Goal: Complete application form: Complete application form

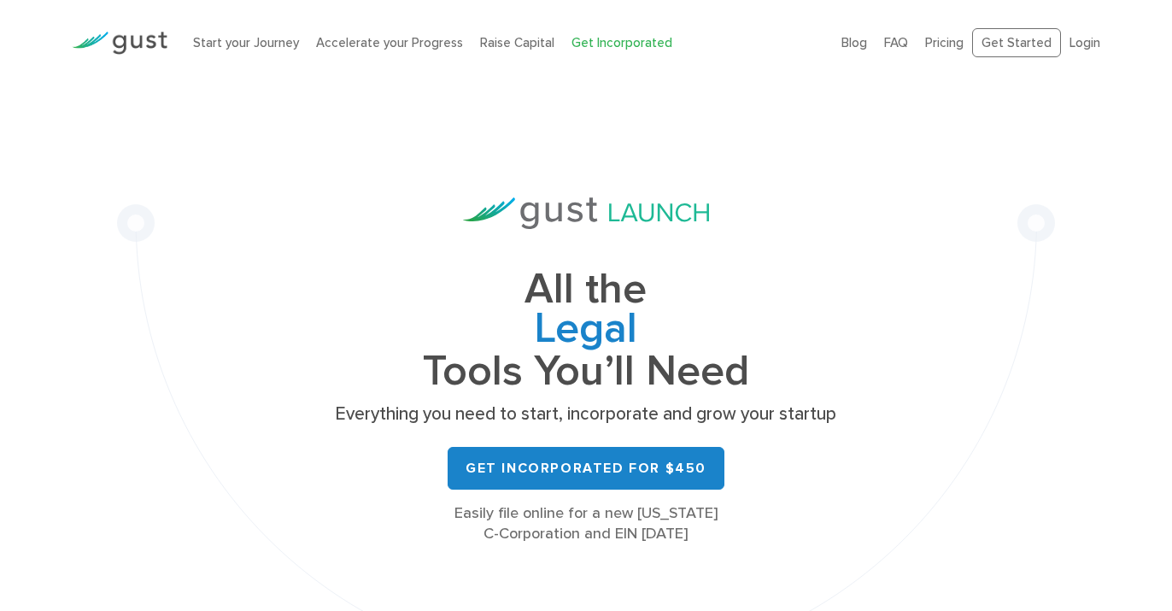
click at [575, 457] on link "Get Incorporated for $450" at bounding box center [586, 468] width 277 height 43
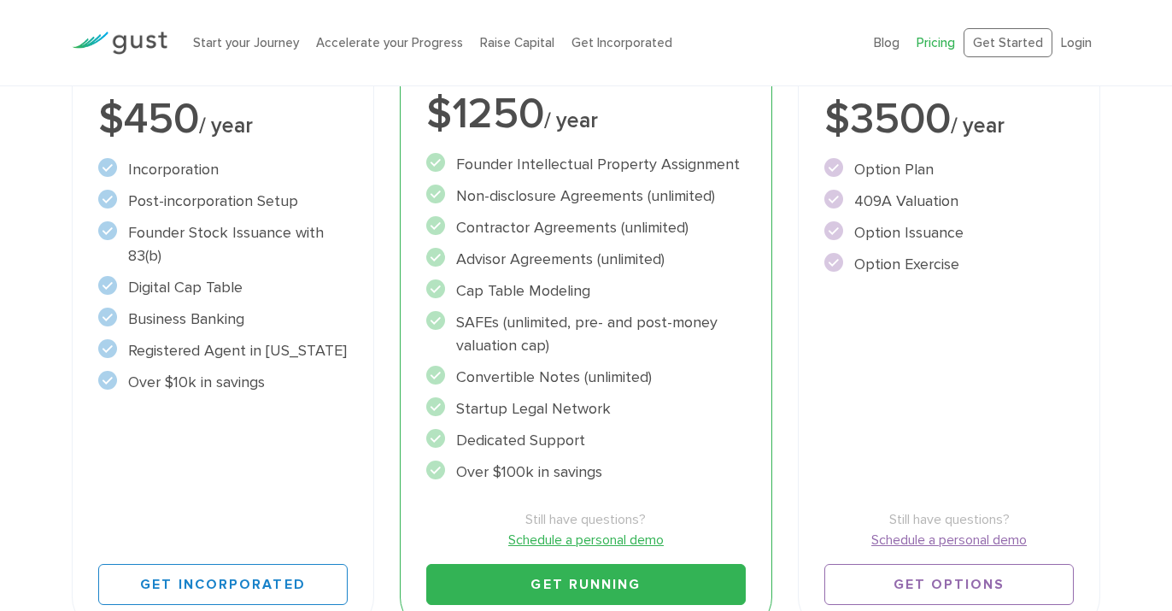
scroll to position [629, 0]
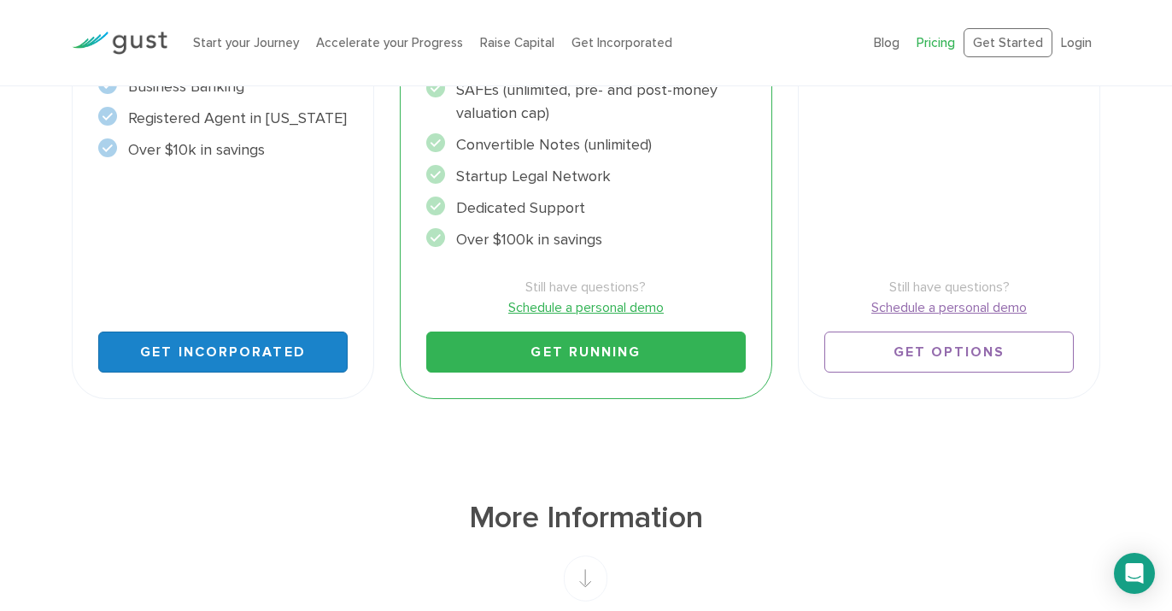
click at [230, 349] on link "Get Incorporated" at bounding box center [223, 352] width 250 height 41
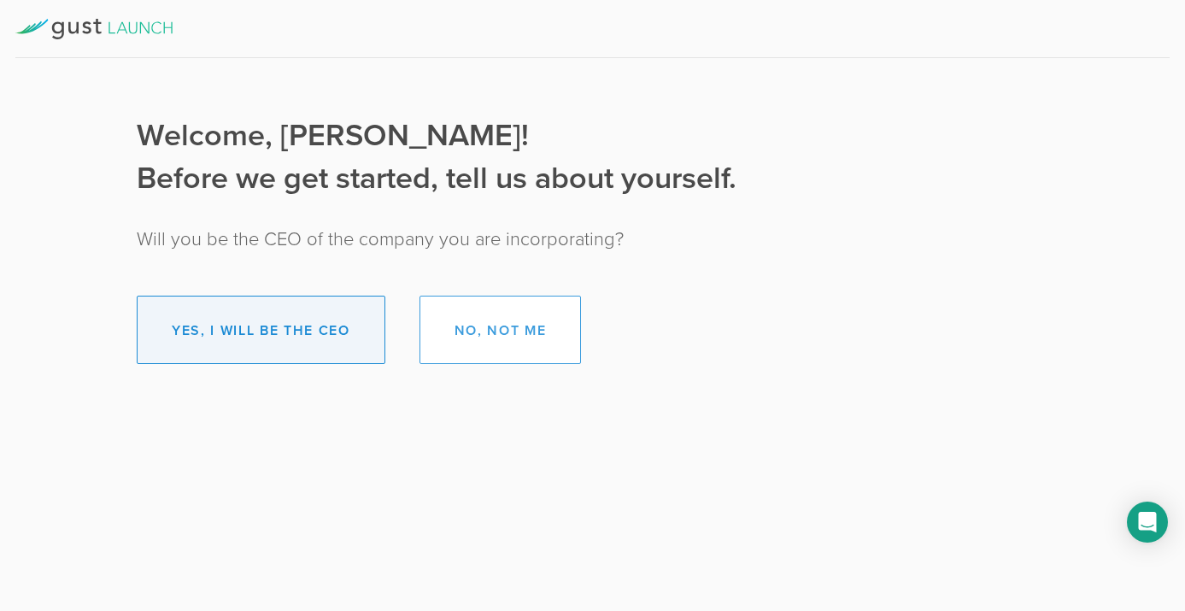
click at [300, 330] on button "Yes, I will be the CEO" at bounding box center [261, 330] width 249 height 68
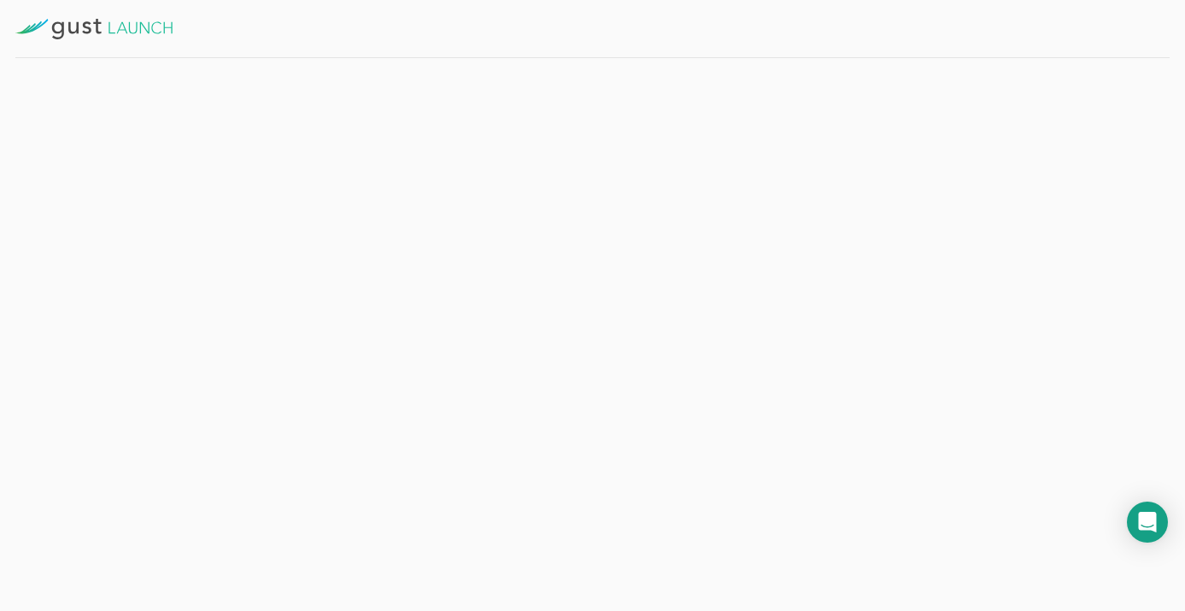
click at [450, 384] on button "Get Started" at bounding box center [439, 373] width 132 height 43
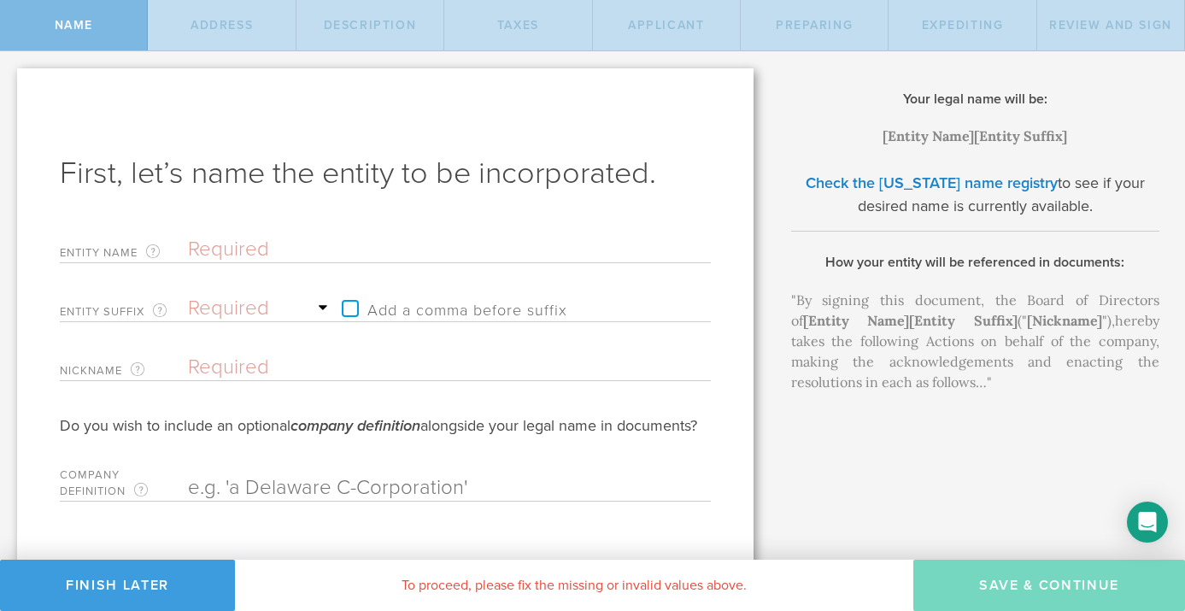
click at [378, 254] on input "text" at bounding box center [419, 250] width 463 height 26
type input "M"
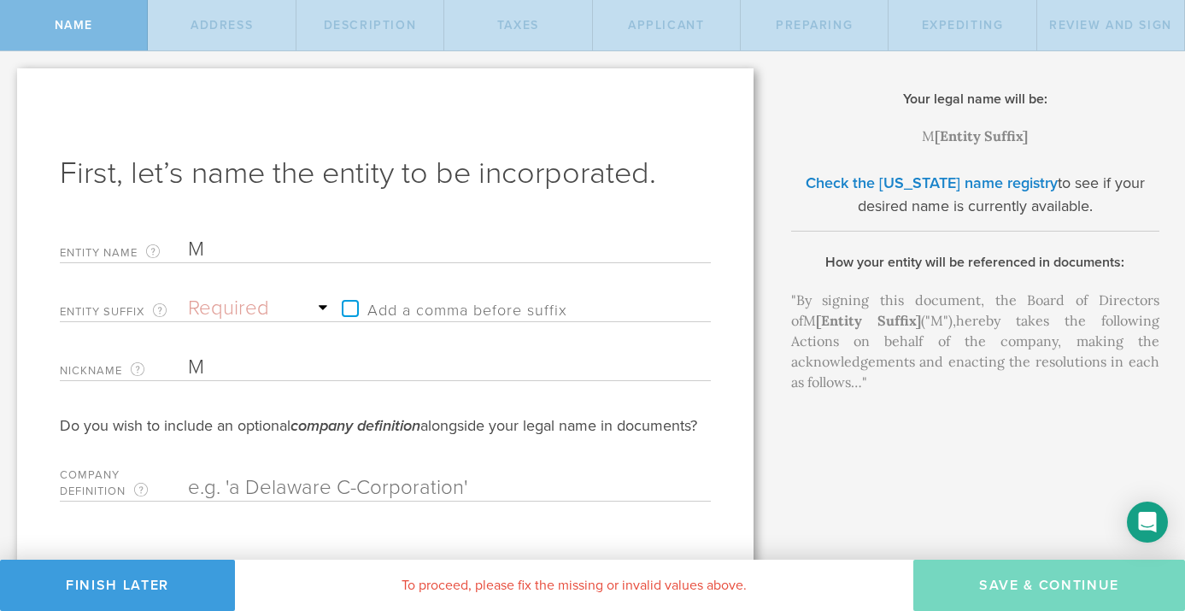
type input "Me"
type input "Med"
type input "MedM"
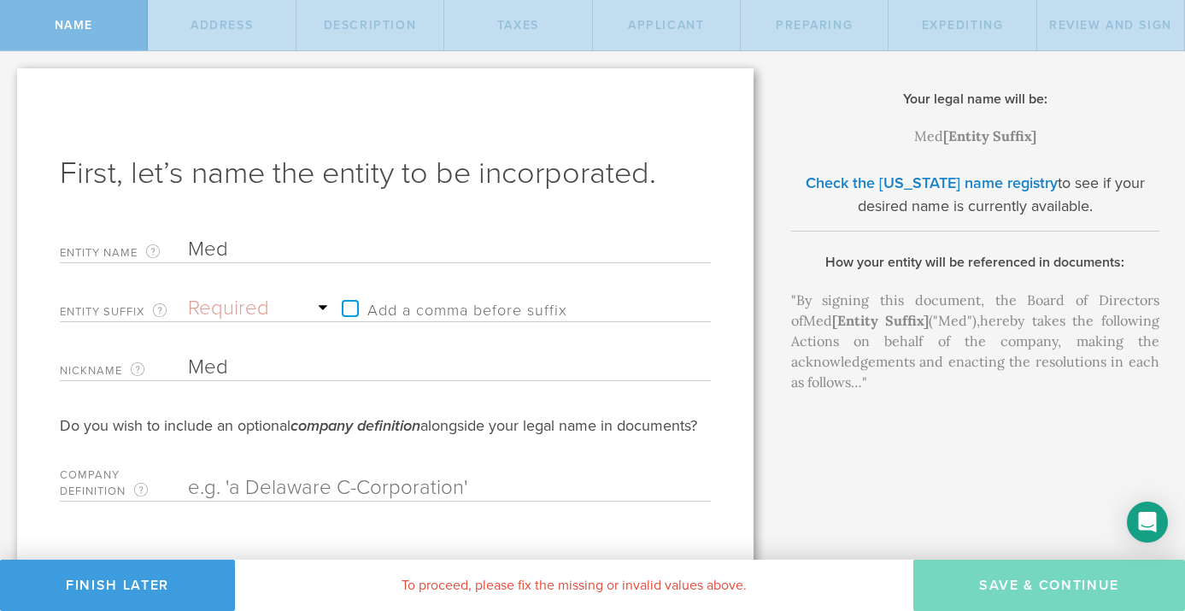
type input "MedM"
type input "MedMi"
type input "MedMic"
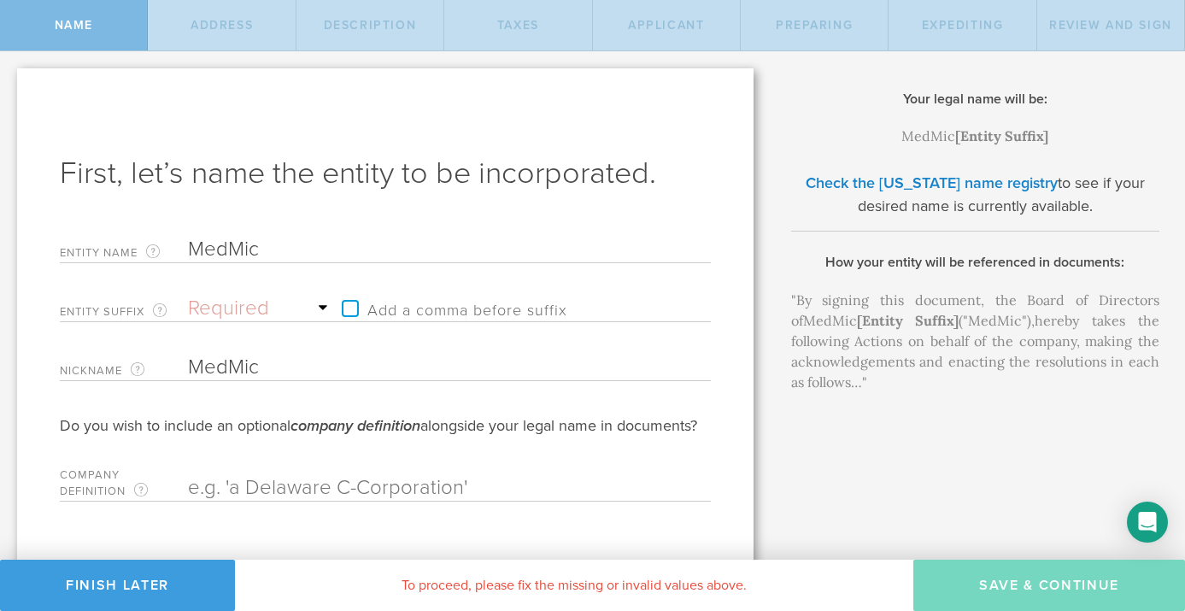
type input "MedMicr"
type input "MedMicro"
type input "MedMicroM"
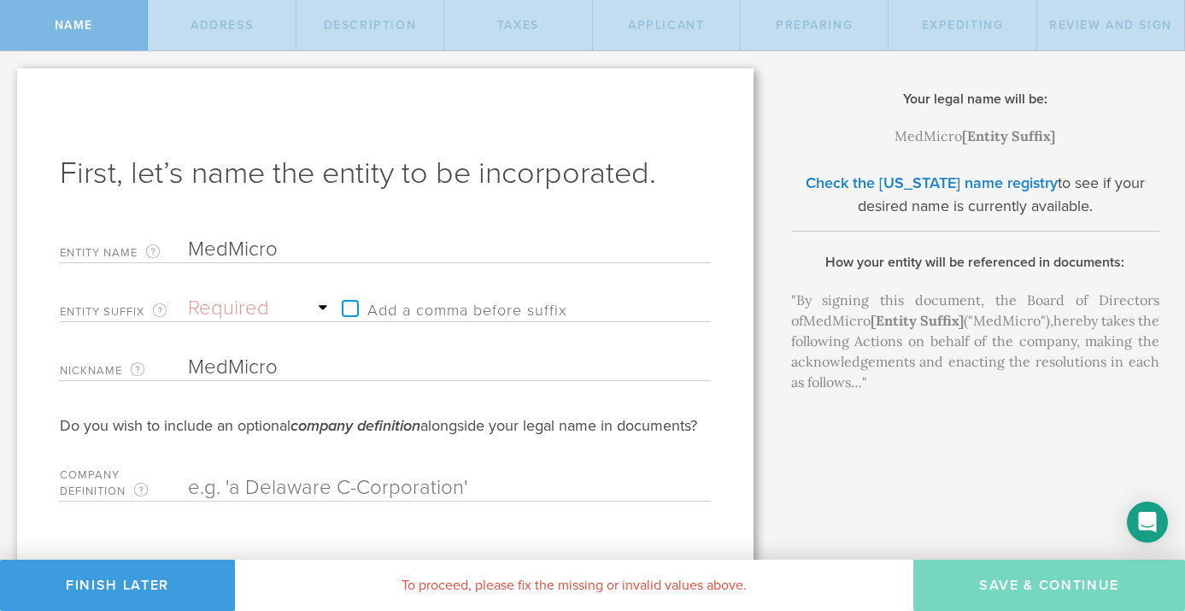
type input "MedMicroM"
type input "MedMicroMa"
type input "MedMicroMas"
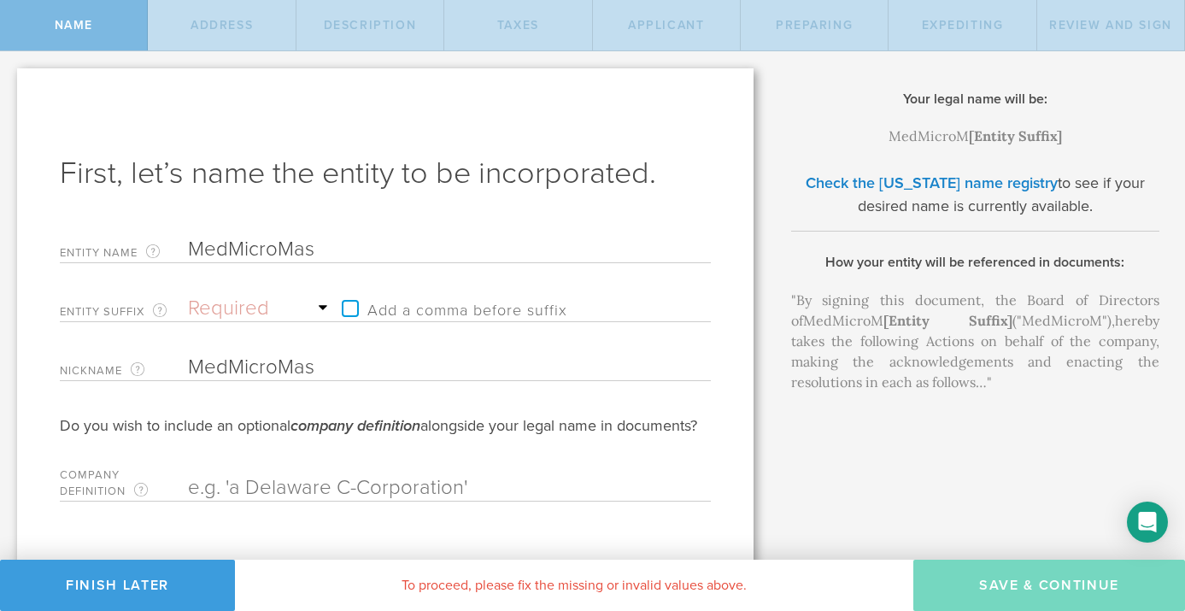
type input "MedMicroMasp"
type input "MedMicroMasps"
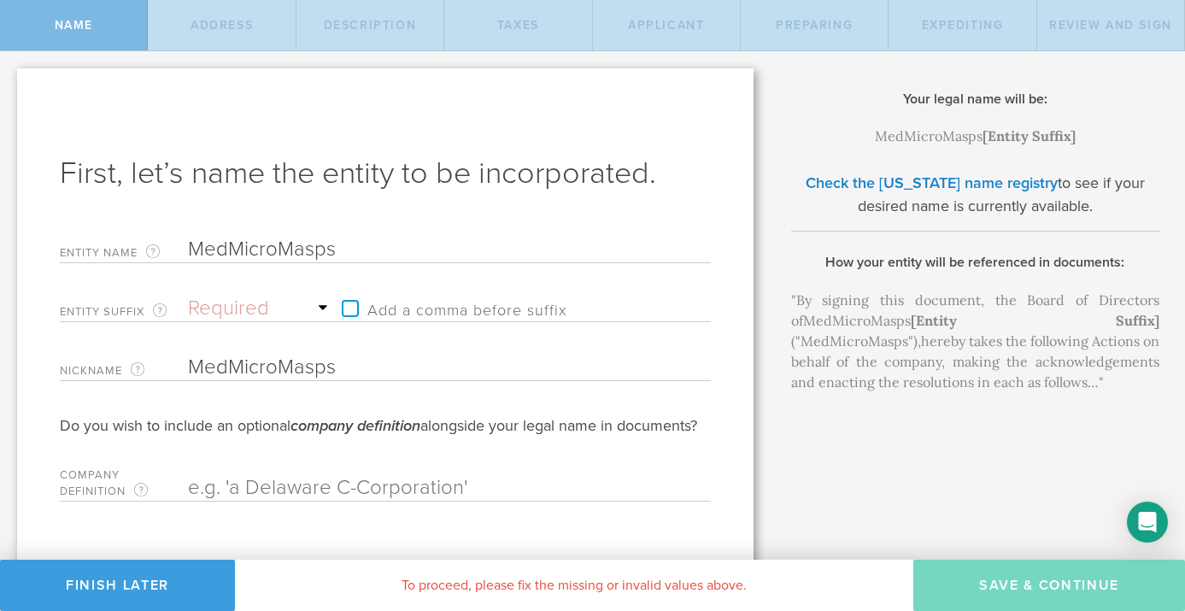
click at [188, 296] on select "Required Association Club Co. Company Corp. Corporation Foundation Fund Inc. In…" at bounding box center [260, 309] width 145 height 26
click option "Incorporated" at bounding box center [0, 0] width 0 height 0
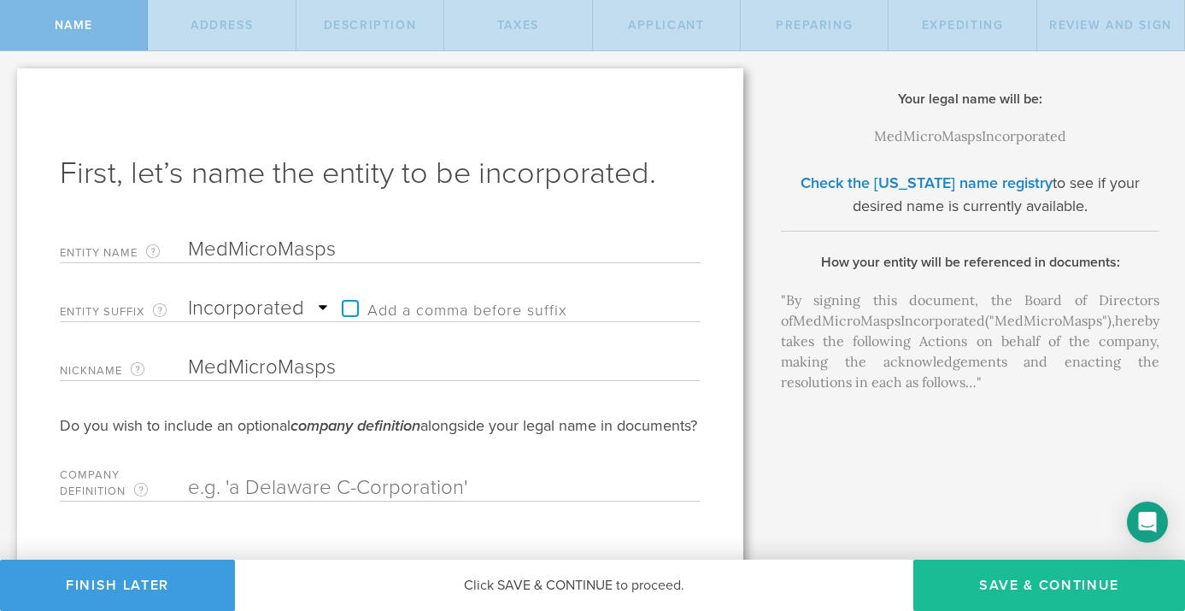
select select "inc."
click option "Inc." at bounding box center [0, 0] width 0 height 0
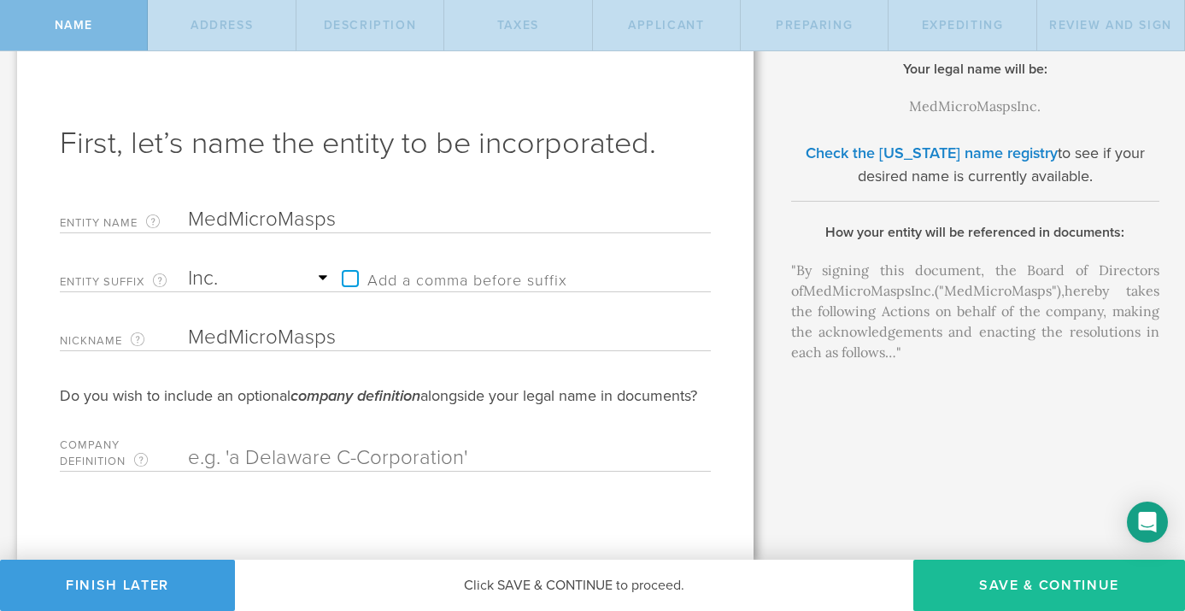
scroll to position [50, 0]
click at [284, 455] on input "text" at bounding box center [419, 458] width 463 height 26
type input "Delaware C-Corporation"
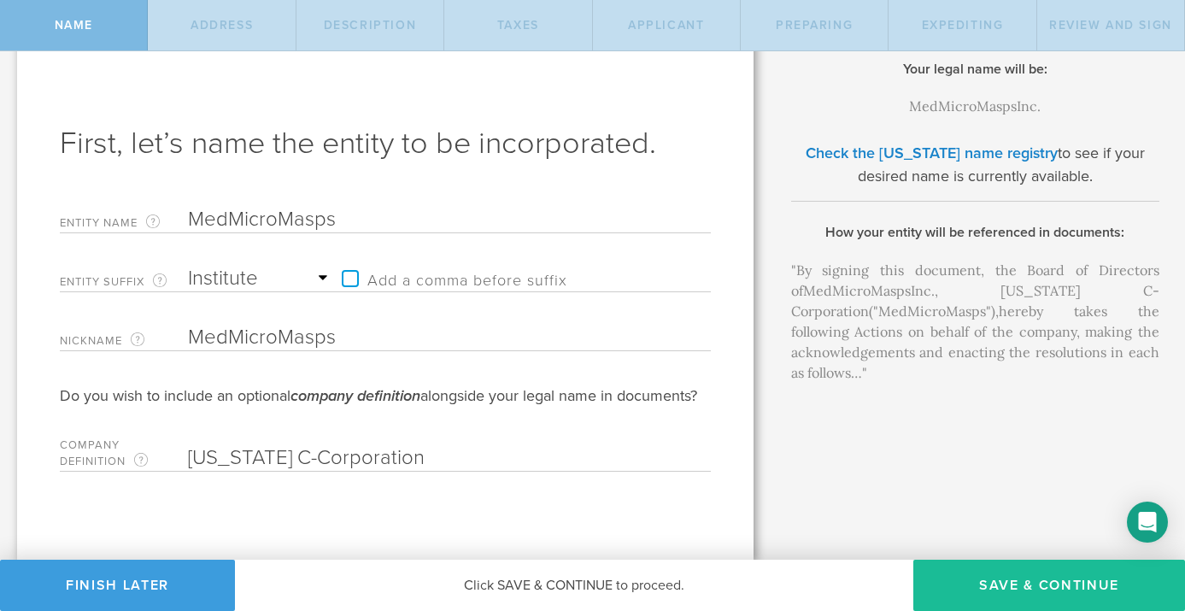
click option "Institute" at bounding box center [0, 0] width 0 height 0
click option "Inc." at bounding box center [0, 0] width 0 height 0
select select "corp."
click option "Corp." at bounding box center [0, 0] width 0 height 0
click at [315, 207] on input "MedMicroMasps" at bounding box center [419, 220] width 463 height 26
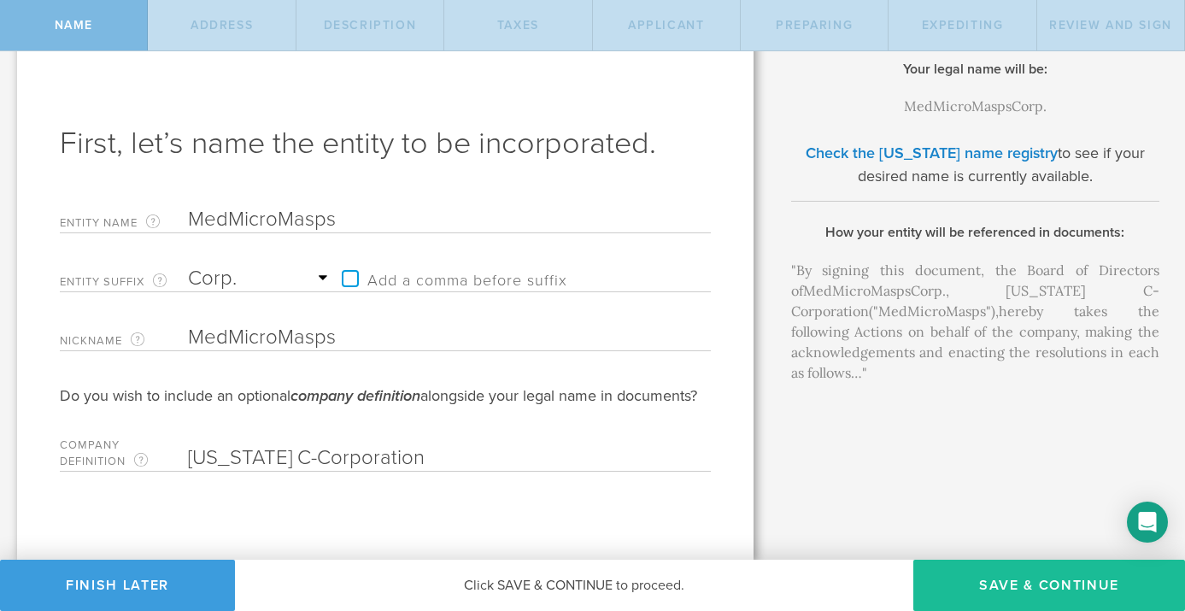
type input "MedMicroMaps"
click option "Corp." at bounding box center [0, 0] width 0 height 0
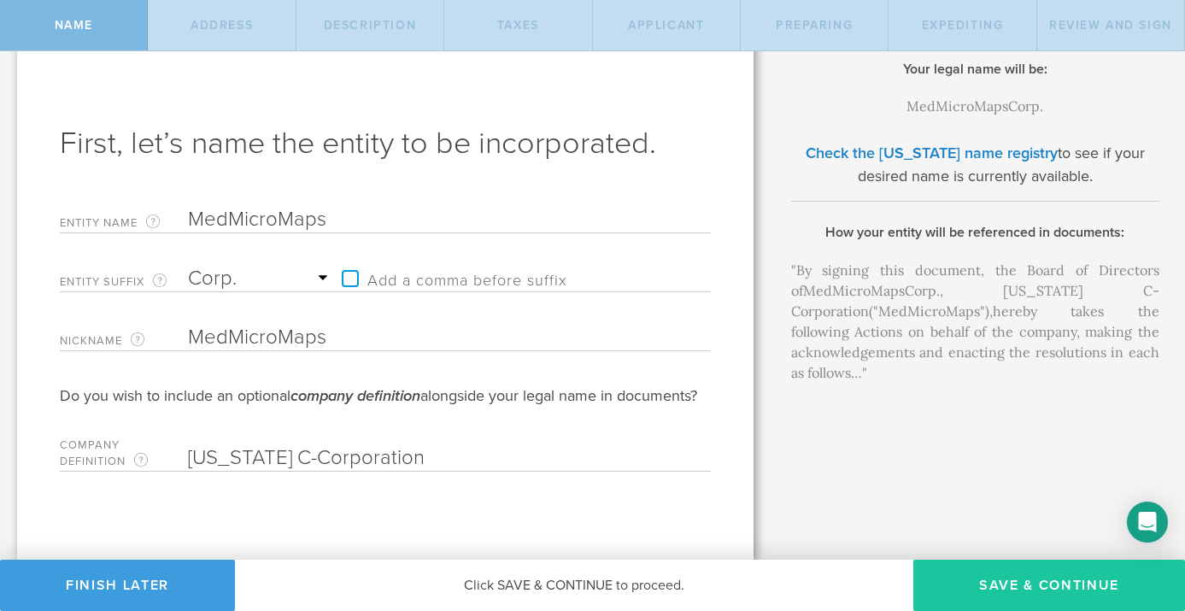
click at [1042, 578] on button "Save & Continue" at bounding box center [1049, 585] width 272 height 51
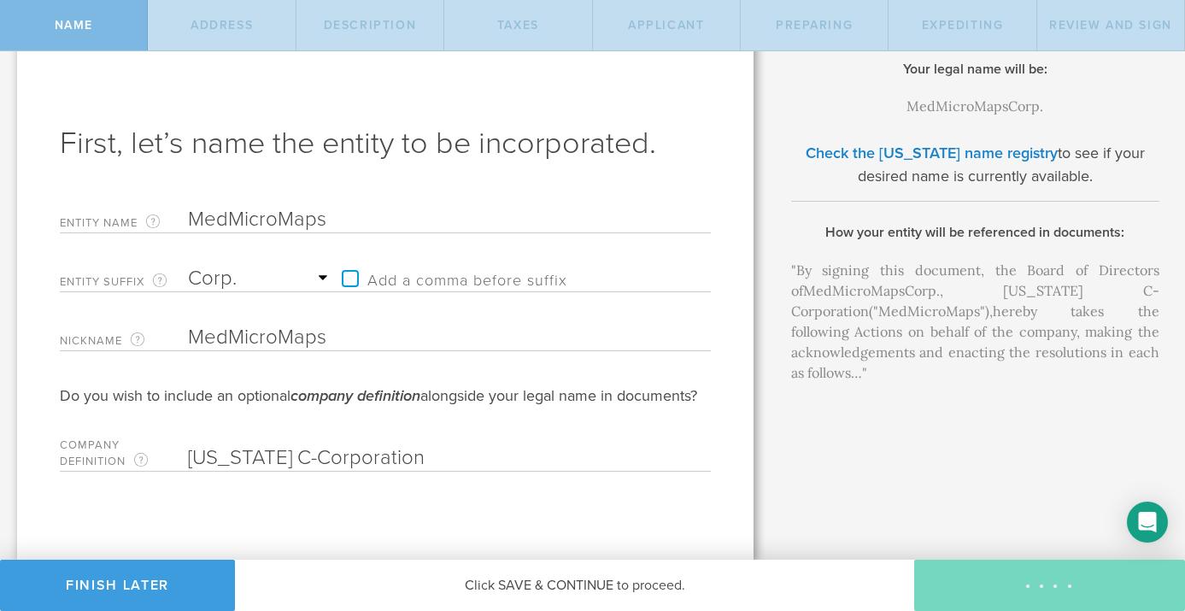
checkbox input "true"
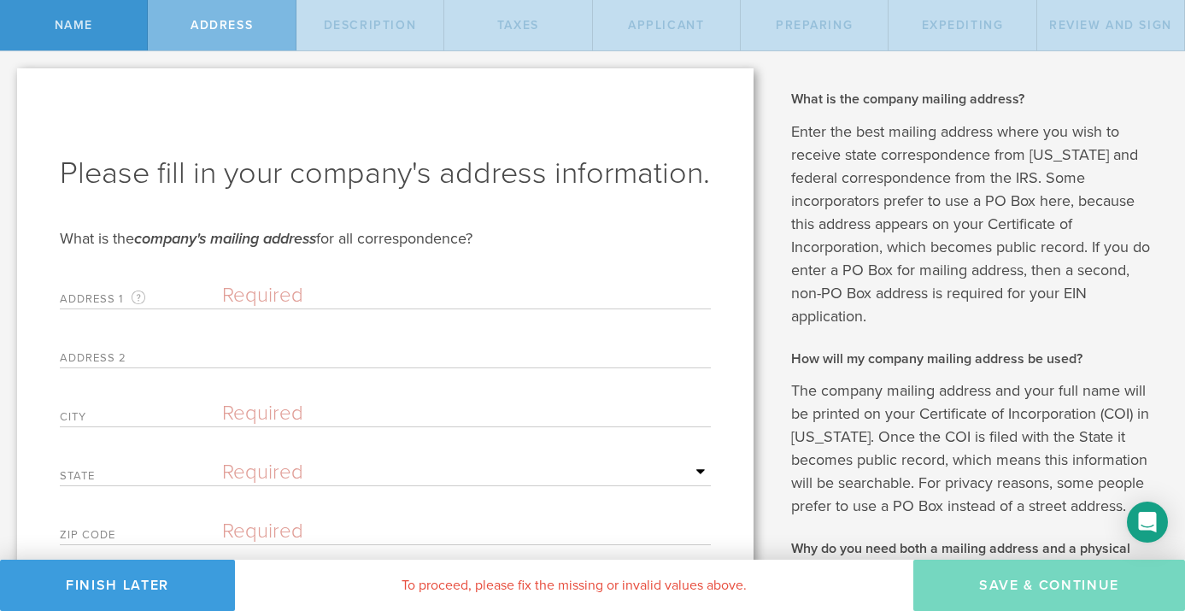
click at [461, 308] on input "text" at bounding box center [466, 296] width 489 height 26
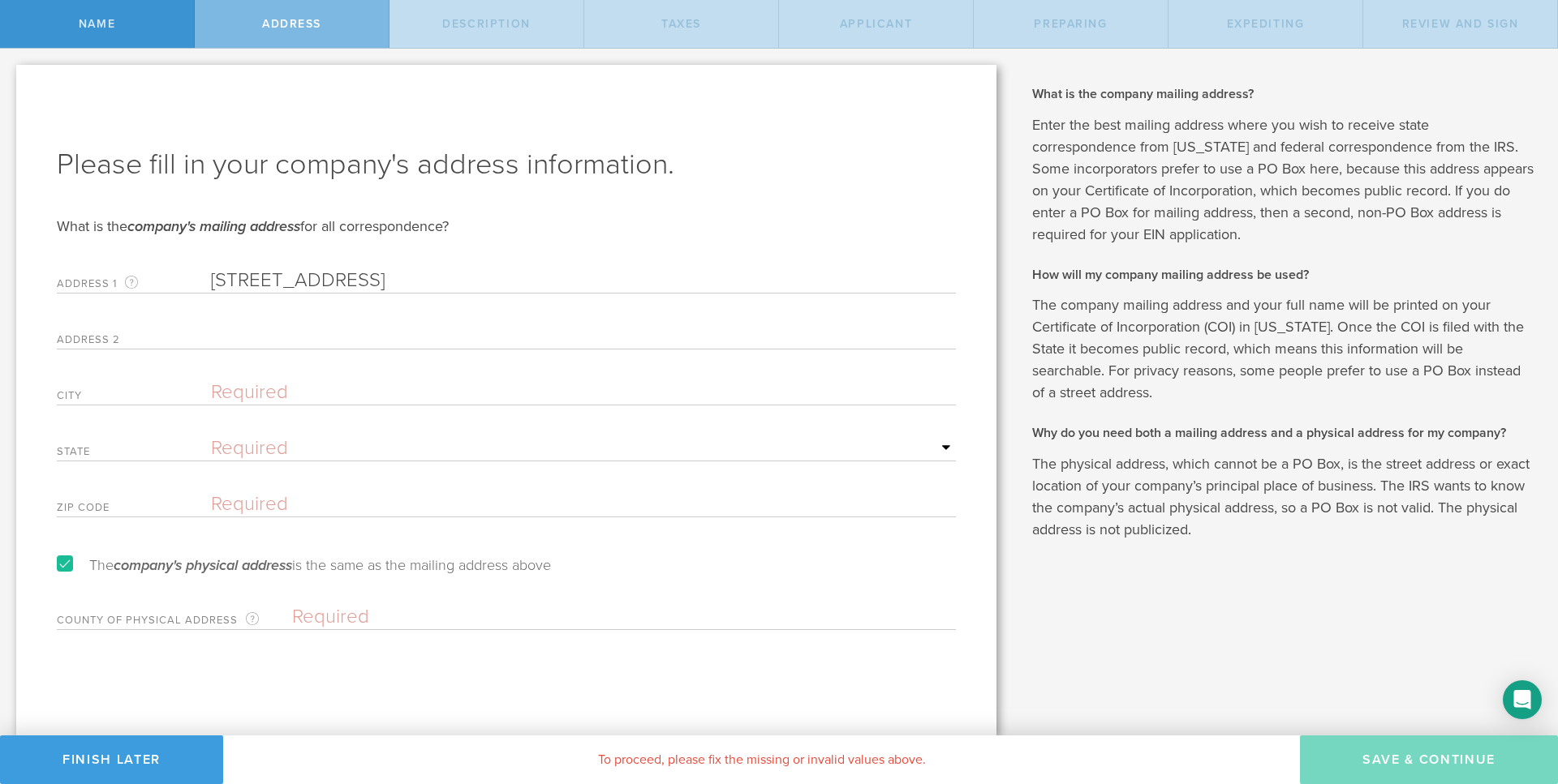
type input "2208 Spruce Street"
type input "Billings"
select select "MT"
type input "59101"
click at [521, 215] on form "Please fill in your company's address information. What is the company's mailin…" at bounding box center [506, 387] width 899 height 485
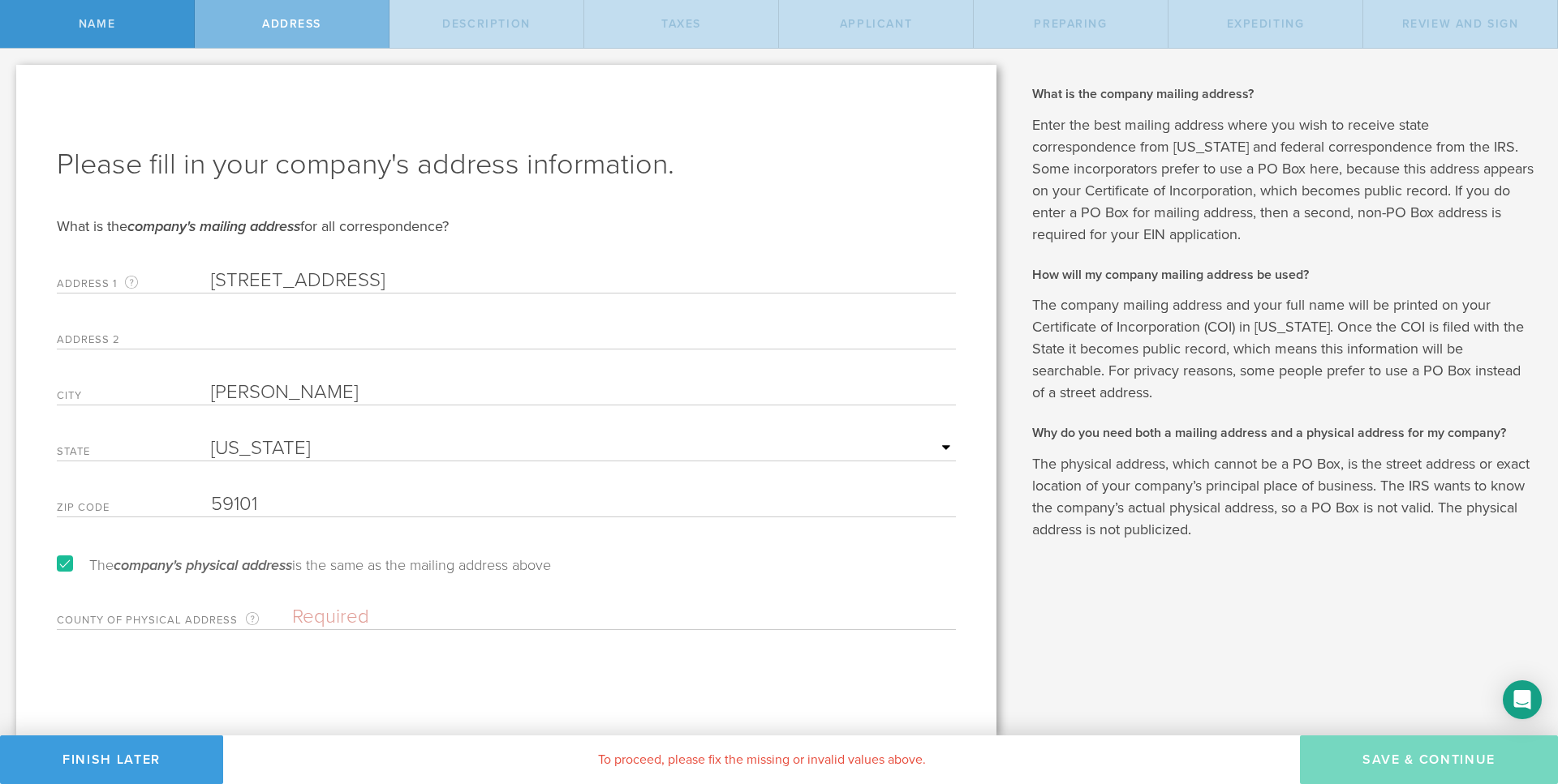
click at [332, 579] on input "text" at bounding box center [624, 617] width 664 height 25
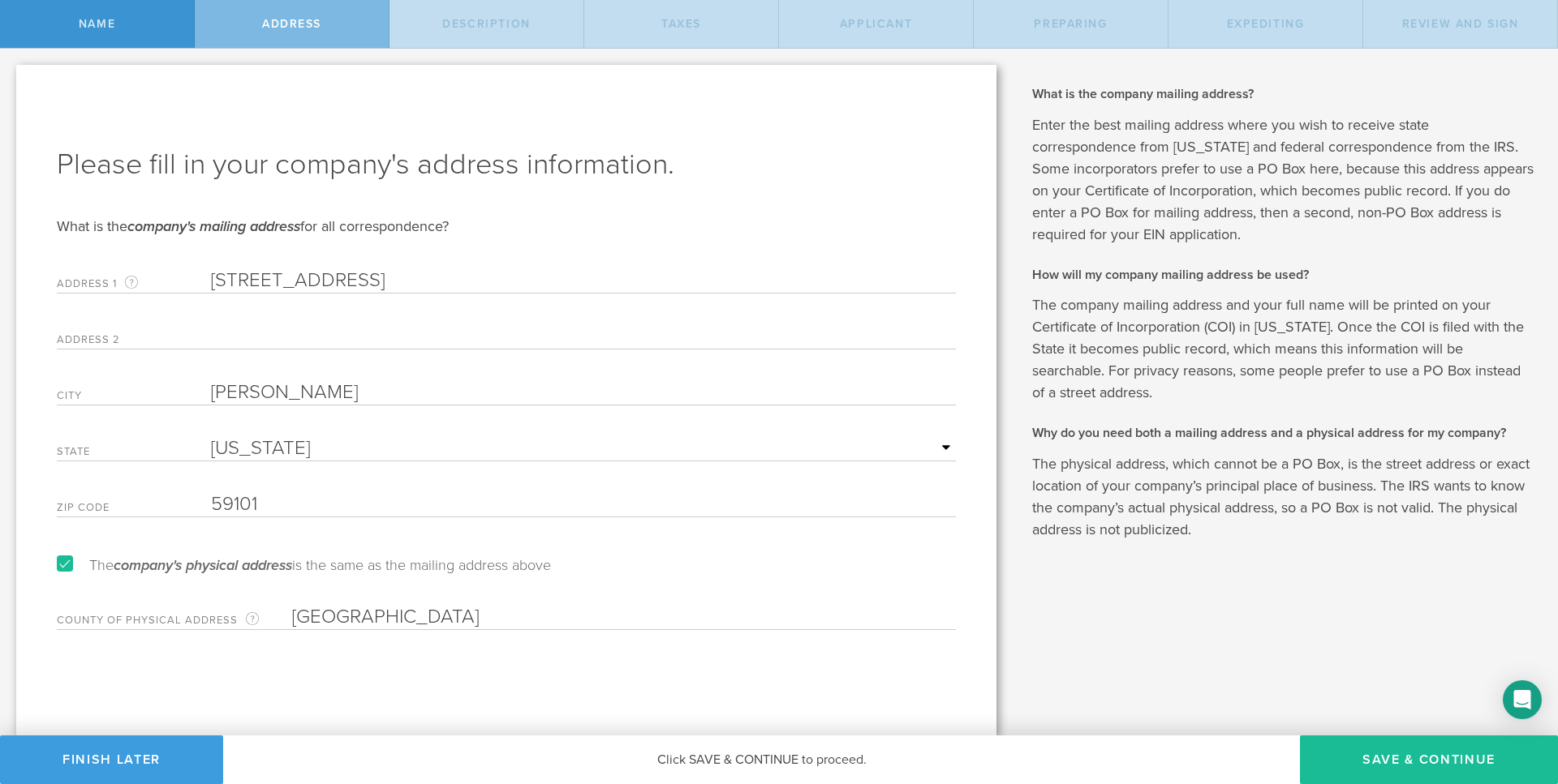
type input "Yellowstone County"
drag, startPoint x: 397, startPoint y: 284, endPoint x: 175, endPoint y: 279, distance: 222.1
click at [211, 279] on input "2208 Spruce Street" at bounding box center [583, 281] width 744 height 25
type input "4215 Loomis Ave"
type input "Apt D"
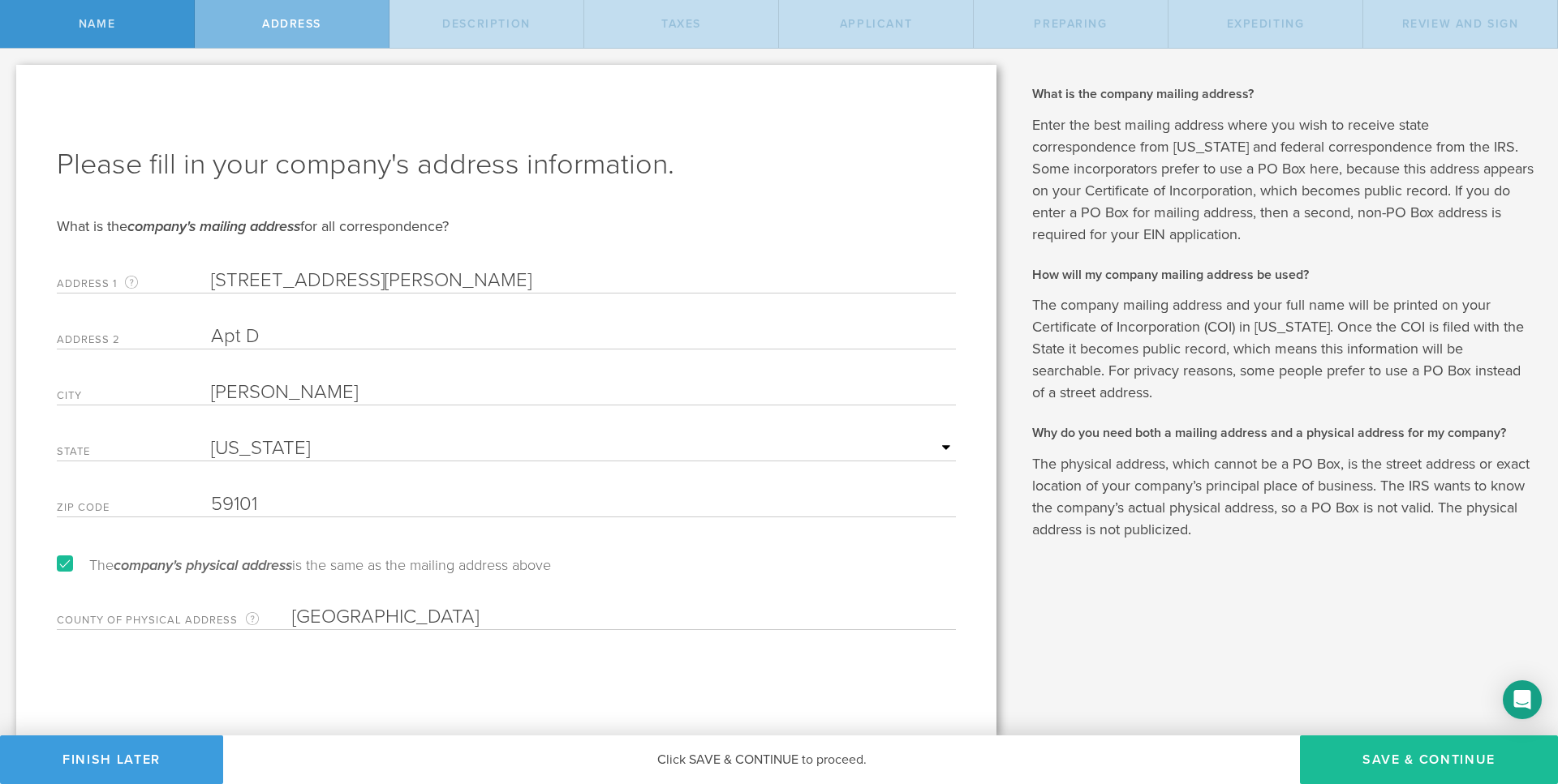
click at [362, 400] on input "Billings" at bounding box center [583, 393] width 744 height 25
drag, startPoint x: 353, startPoint y: 399, endPoint x: 128, endPoint y: 383, distance: 225.6
click at [211, 383] on input "Billings" at bounding box center [583, 393] width 744 height 25
type input "Colorado Springs"
click at [211, 437] on select "Required Alabama Alaska Arizona Arkansas California Colorado Connecticut Delawa…" at bounding box center [583, 449] width 744 height 25
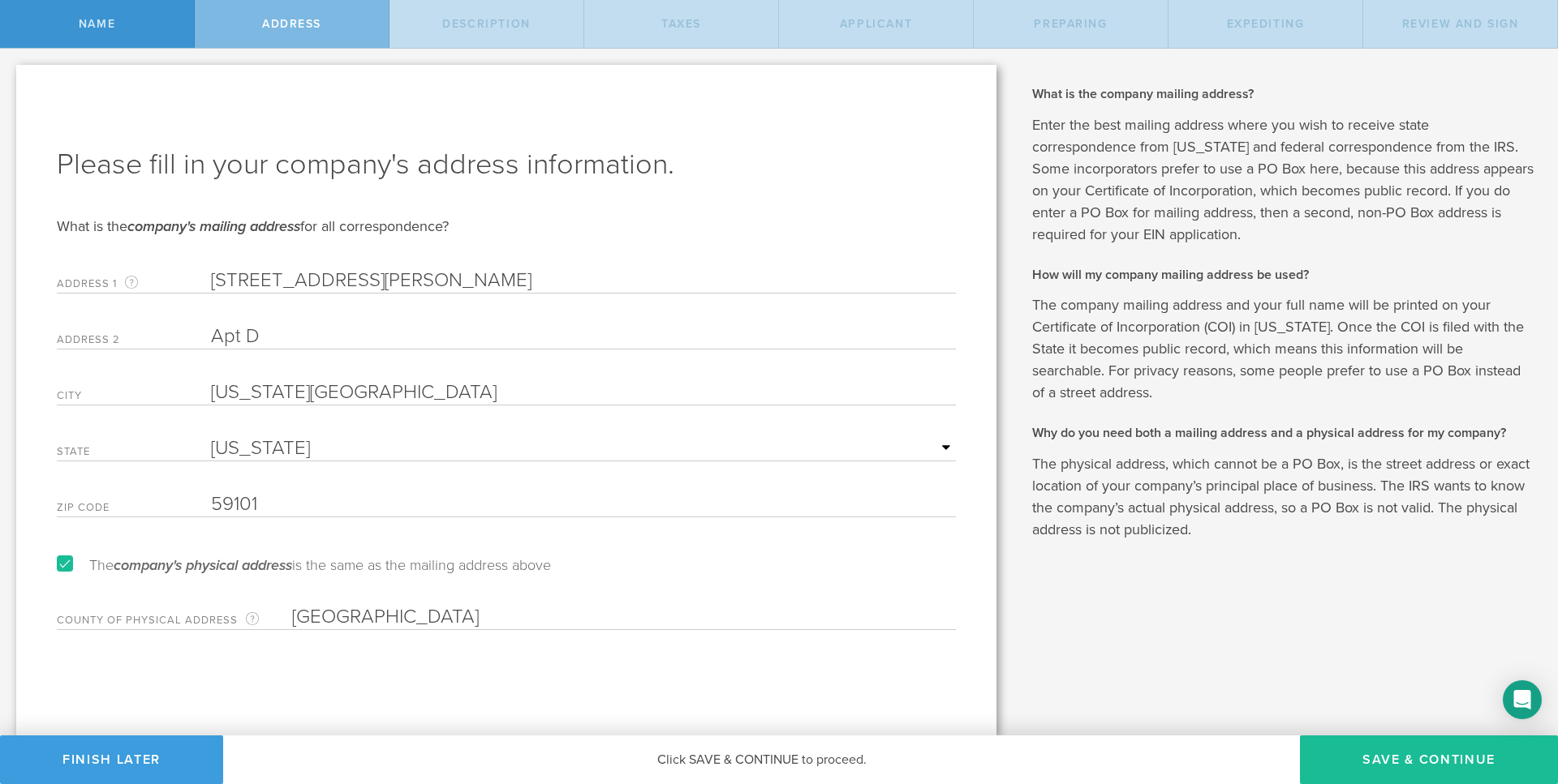
select select "CO"
click option "Colorado" at bounding box center [0, 0] width 0 height 0
click at [276, 501] on input "59101" at bounding box center [583, 505] width 744 height 25
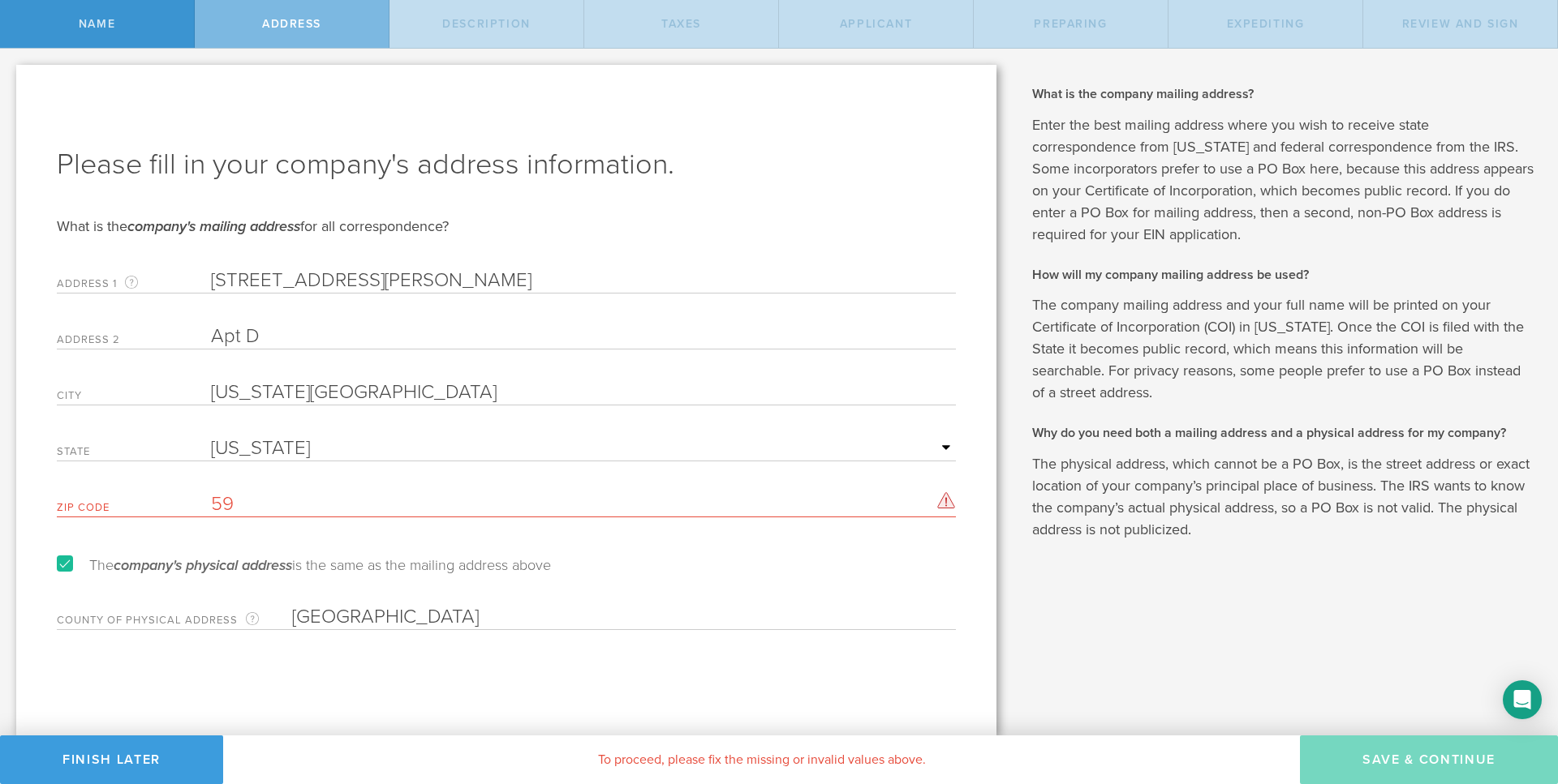
type input "5"
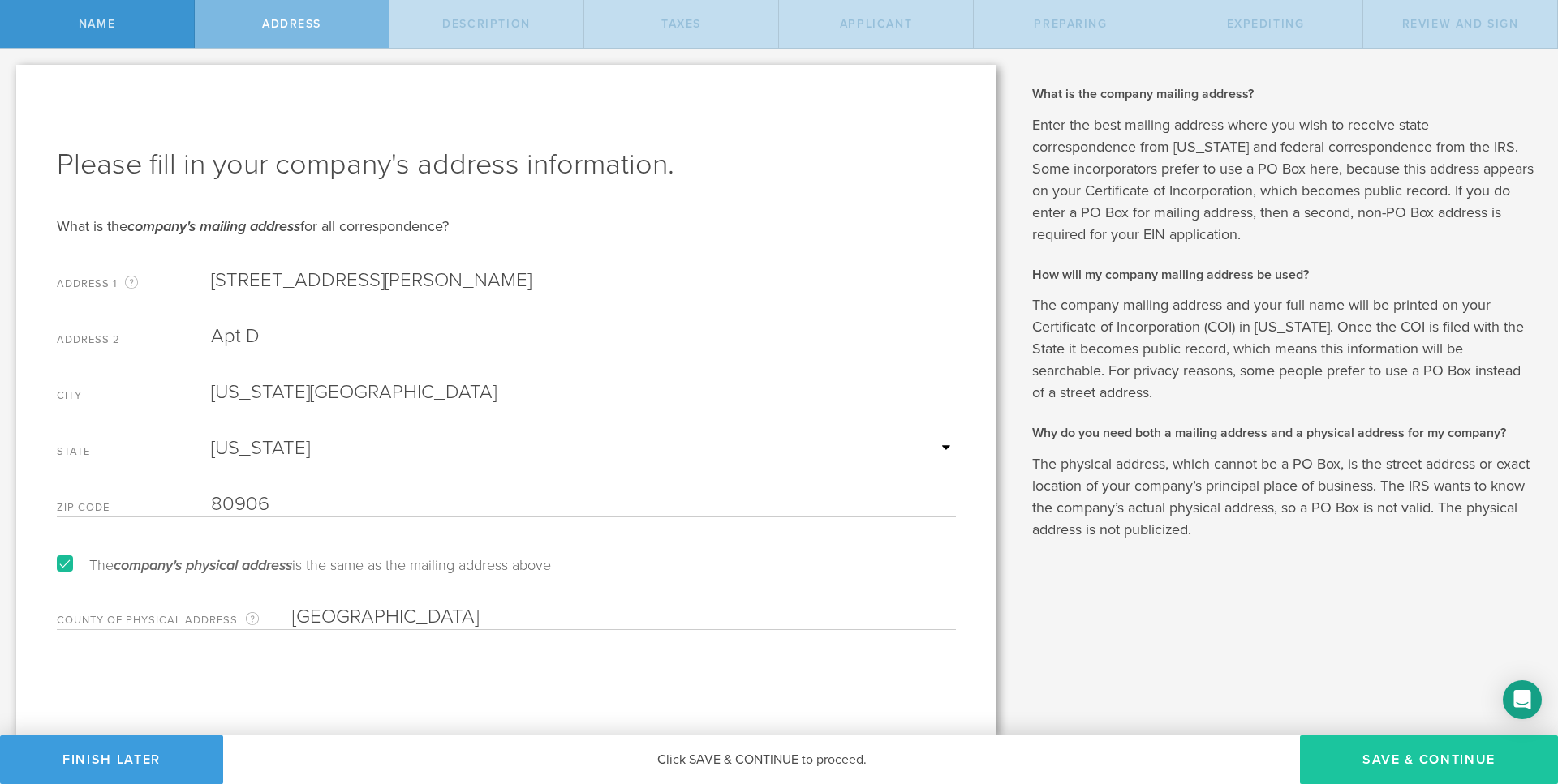
type input "80906"
click at [1124, 579] on button "Save & Continue" at bounding box center [1429, 759] width 258 height 48
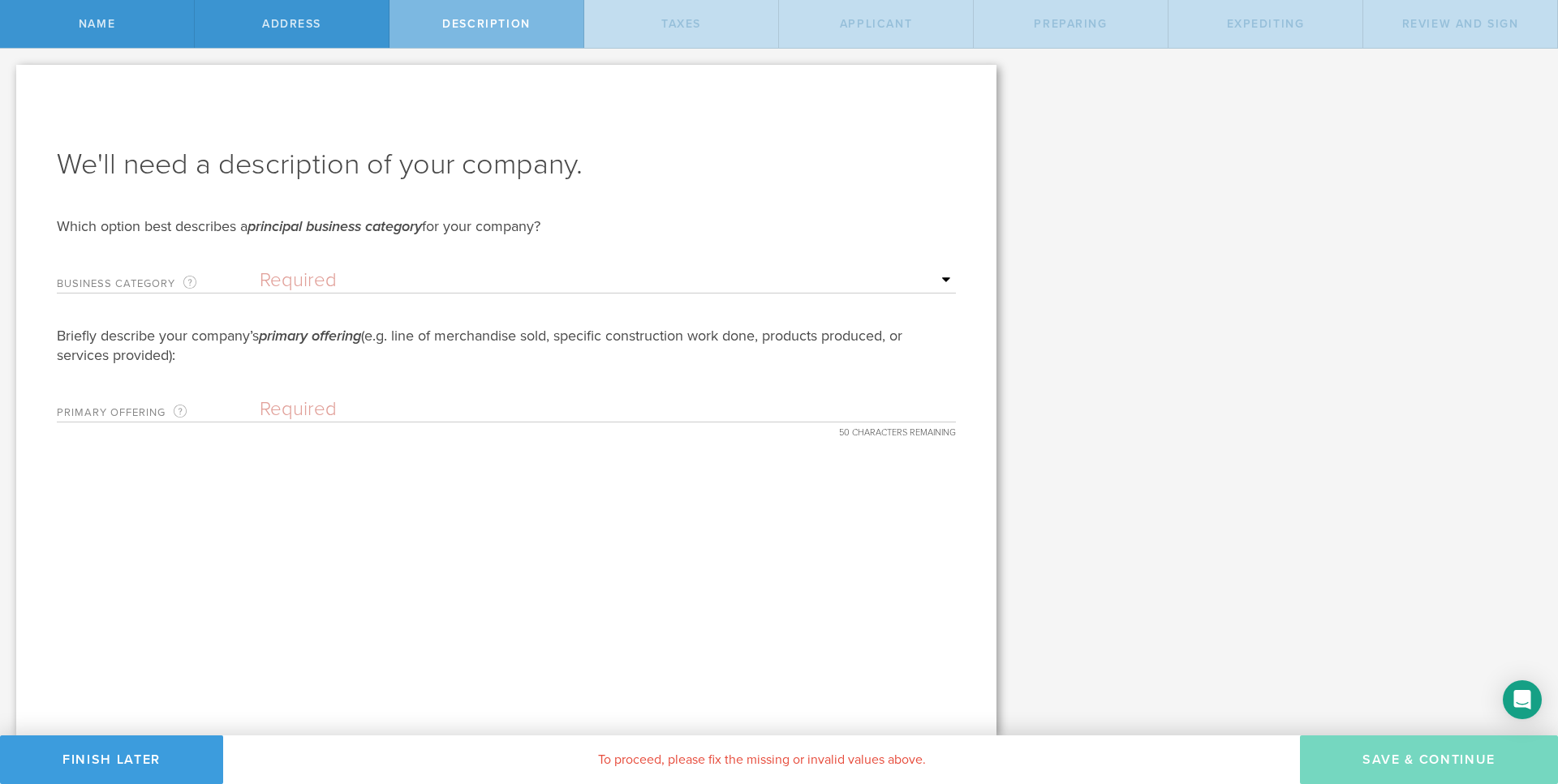
click at [259, 269] on select "Required Accommodation & food service Construction Finance & insurance Health c…" at bounding box center [607, 281] width 696 height 25
select select "other"
click option "Other" at bounding box center [0, 0] width 0 height 0
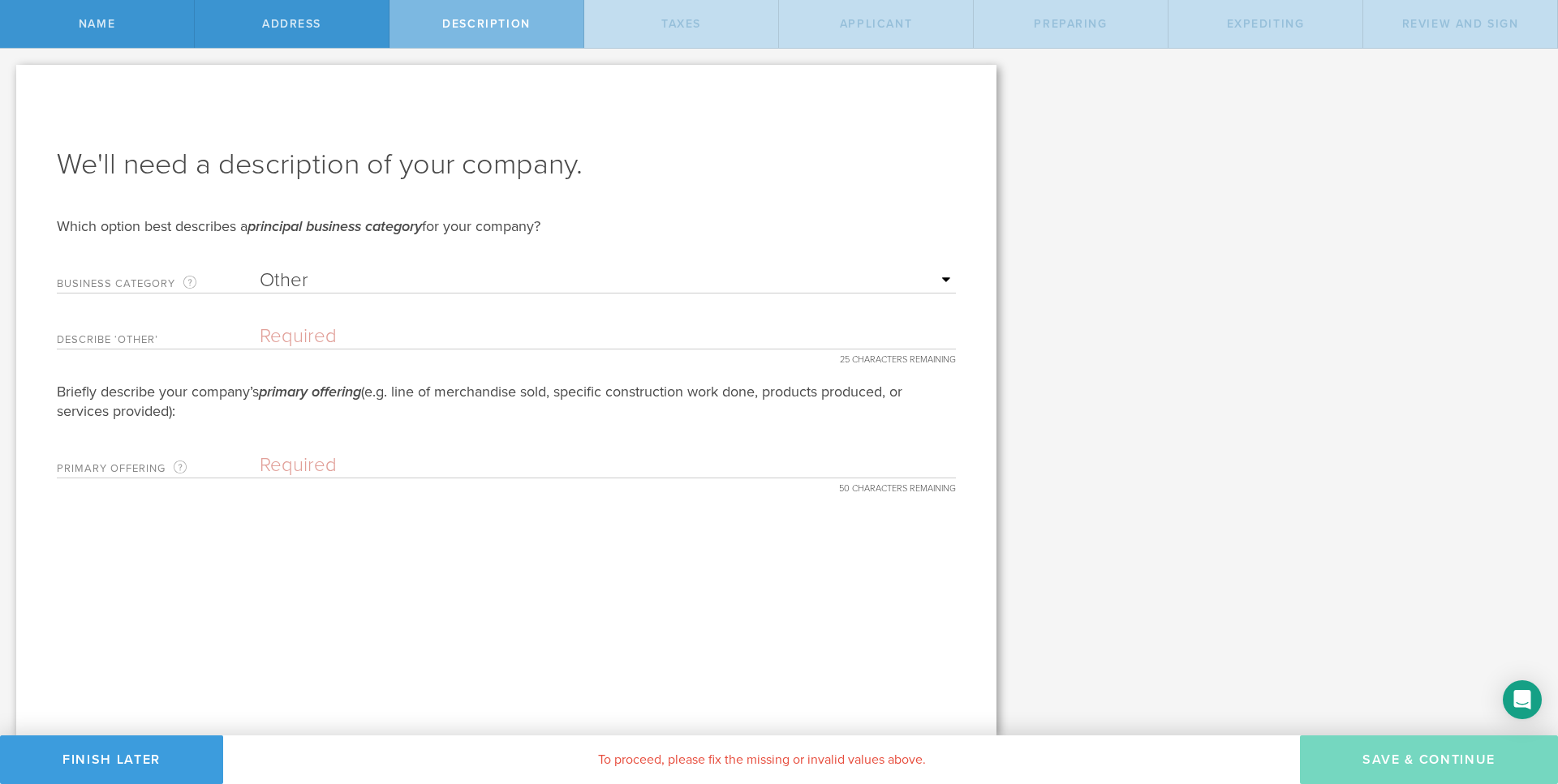
click at [437, 341] on input "text" at bounding box center [607, 337] width 696 height 25
type input "EdTech"
click at [422, 473] on input "text" at bounding box center [607, 466] width 696 height 25
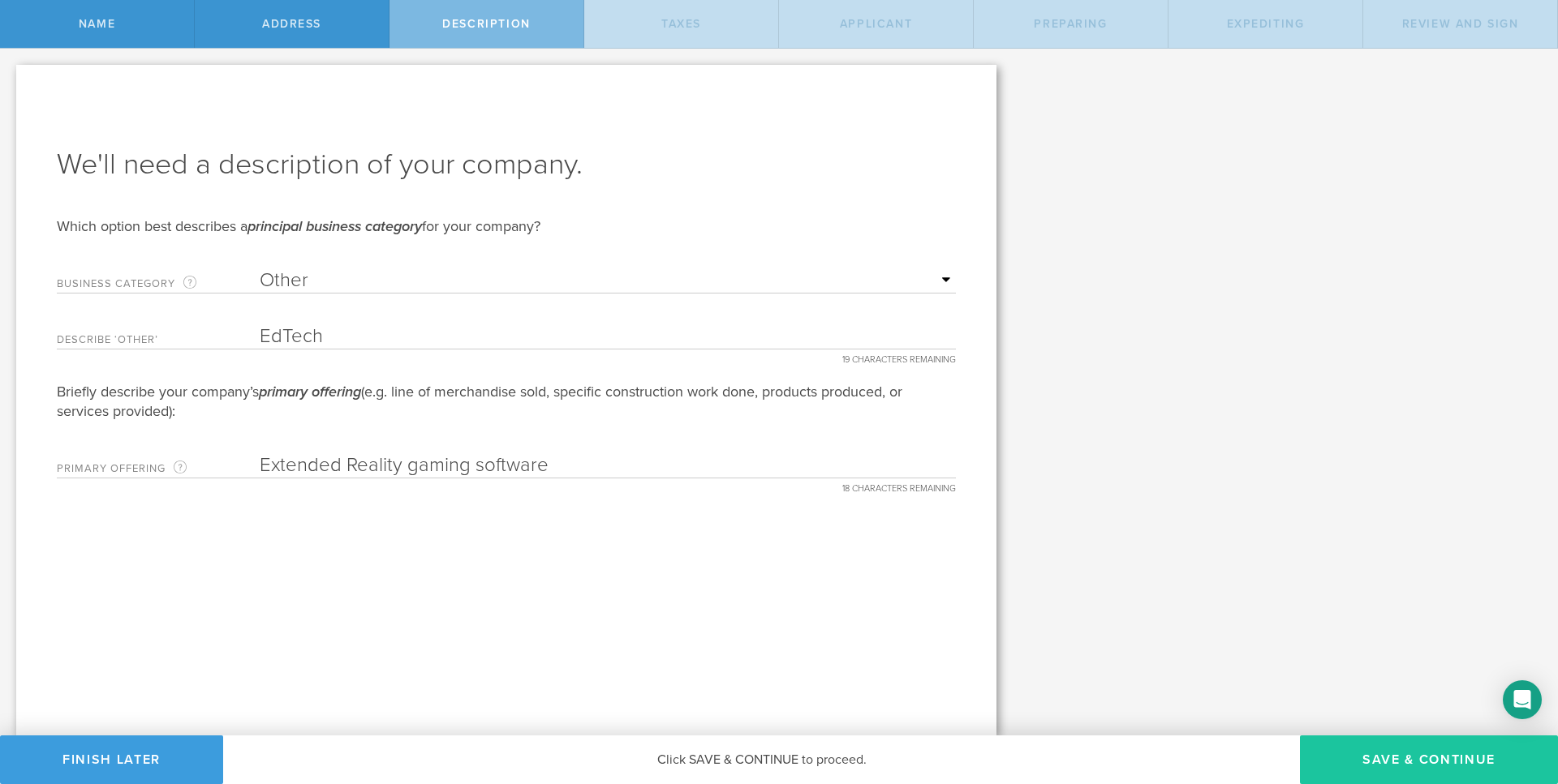
type input "Extended Reality gaming software"
click at [1124, 579] on button "Save & Continue" at bounding box center [1429, 759] width 258 height 48
type input "0"
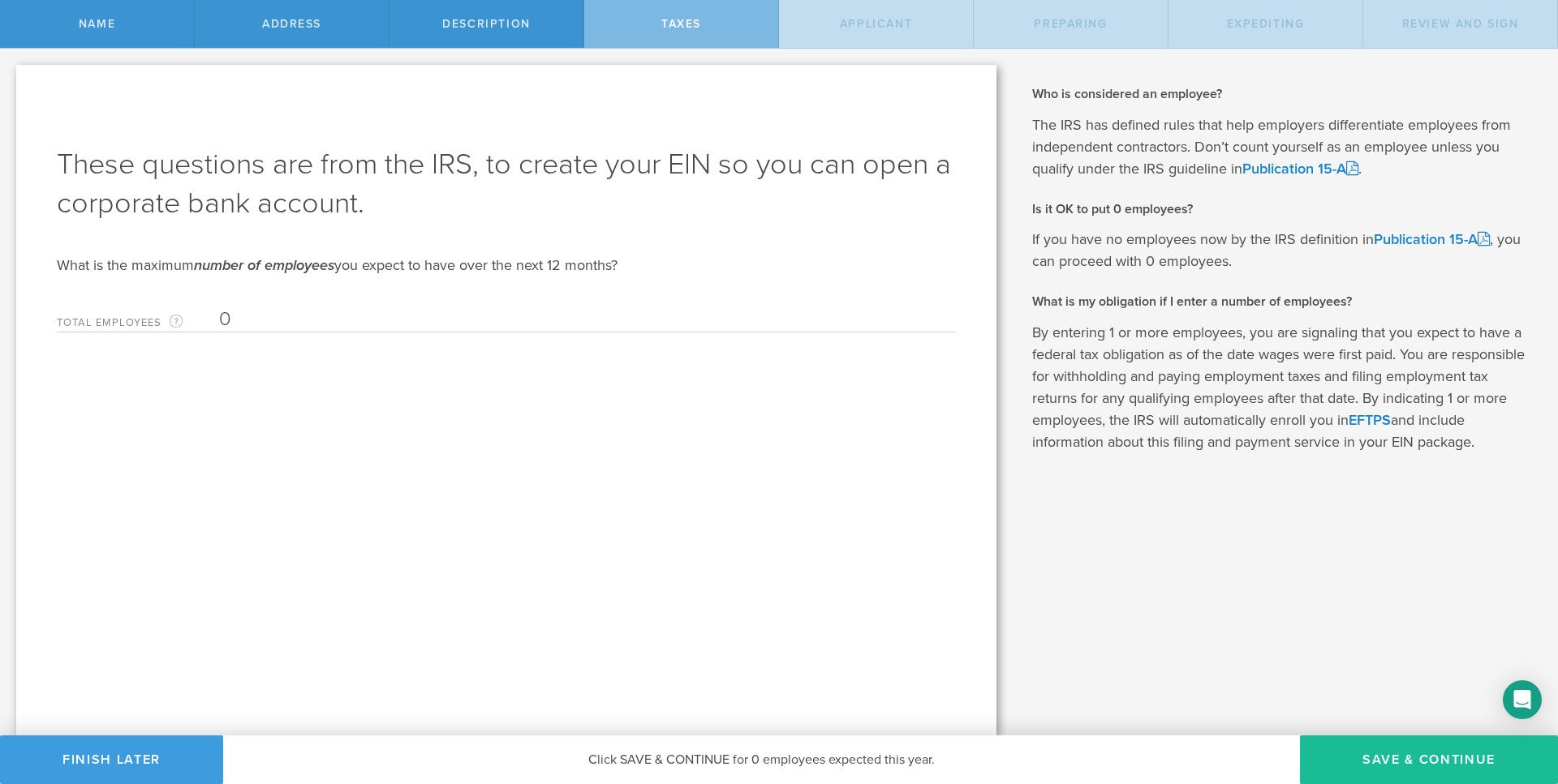
click at [401, 321] on input "0" at bounding box center [583, 320] width 728 height 25
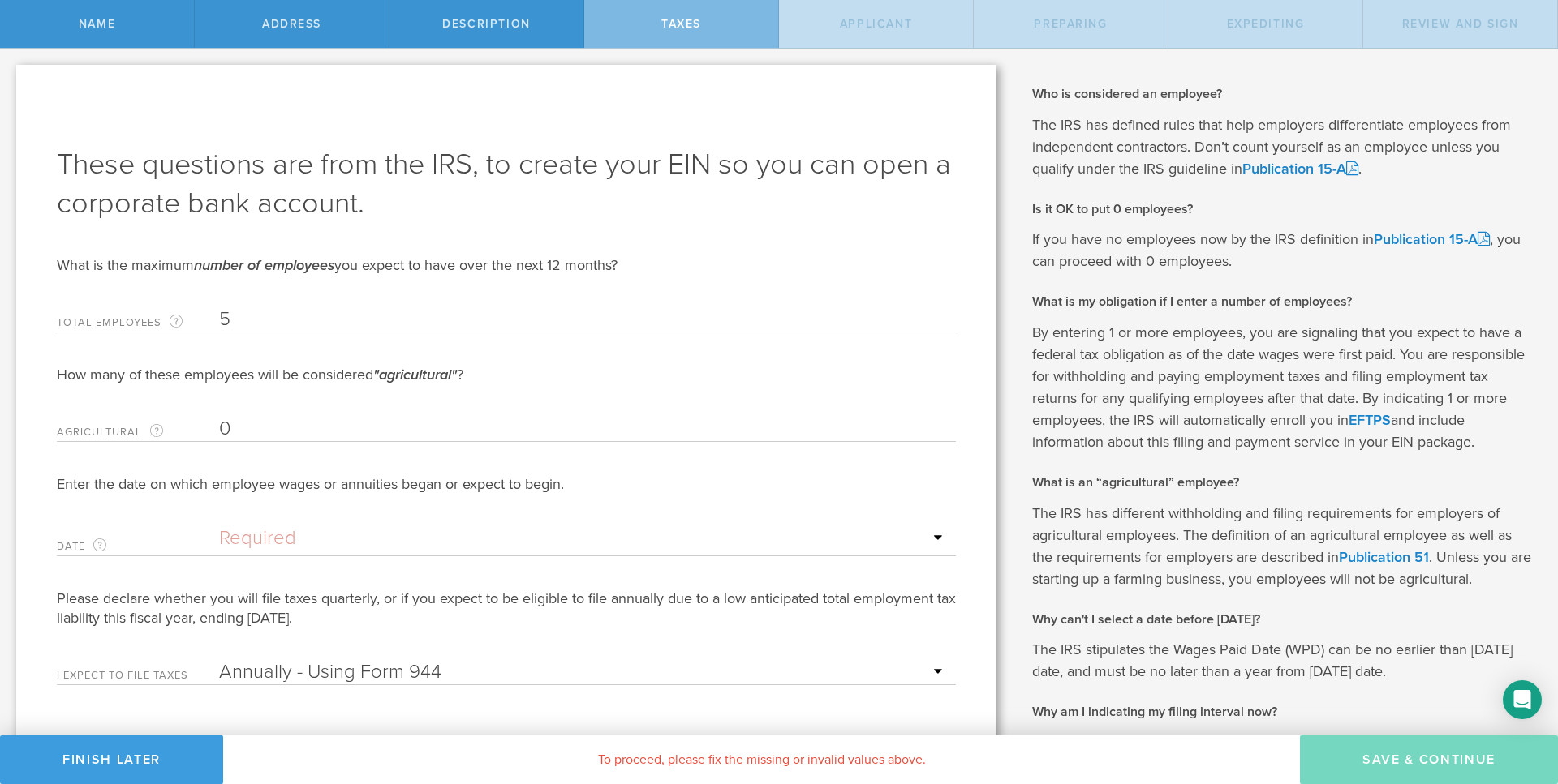
type input "5"
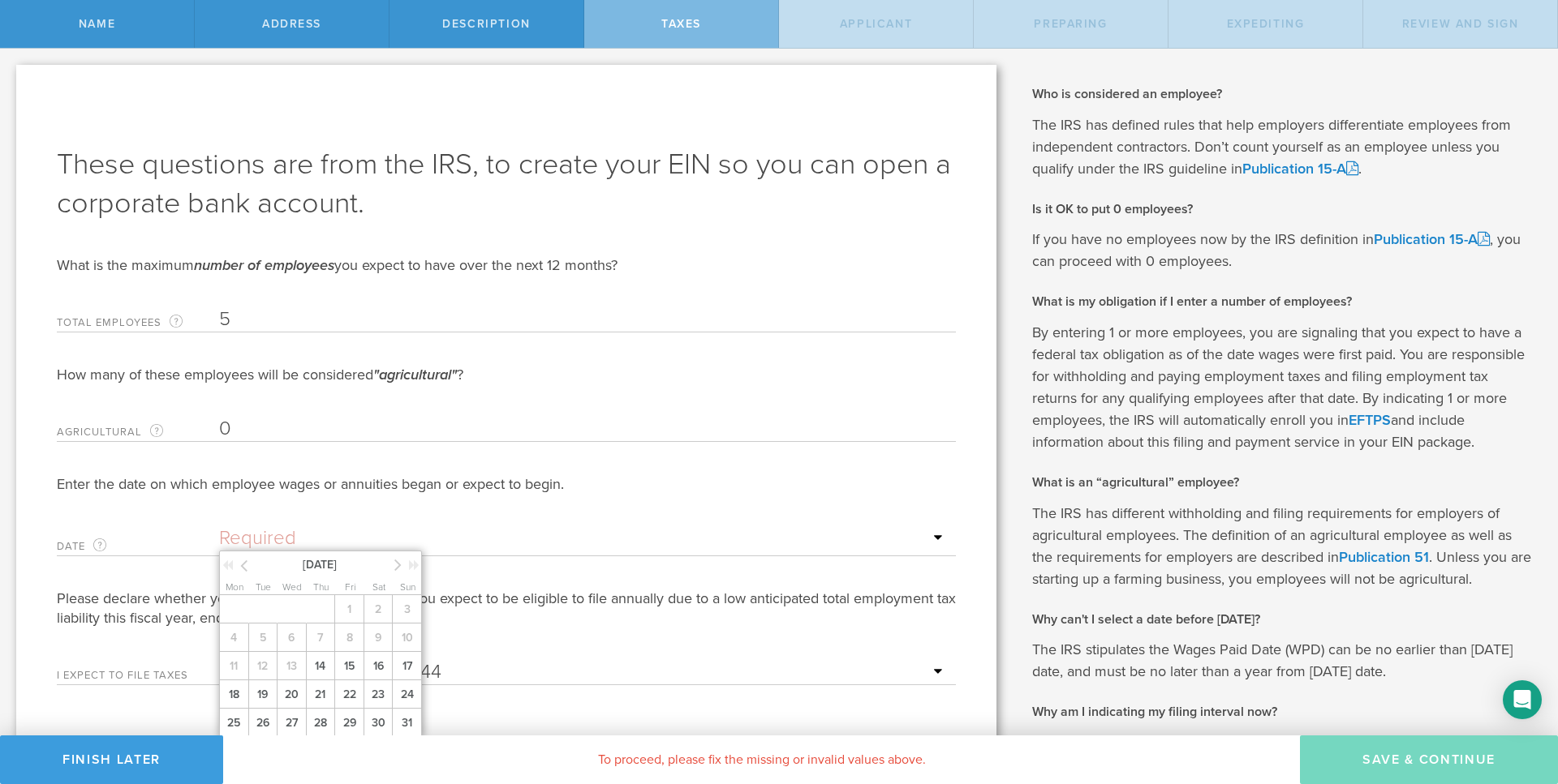
click at [255, 543] on input "text" at bounding box center [583, 539] width 728 height 25
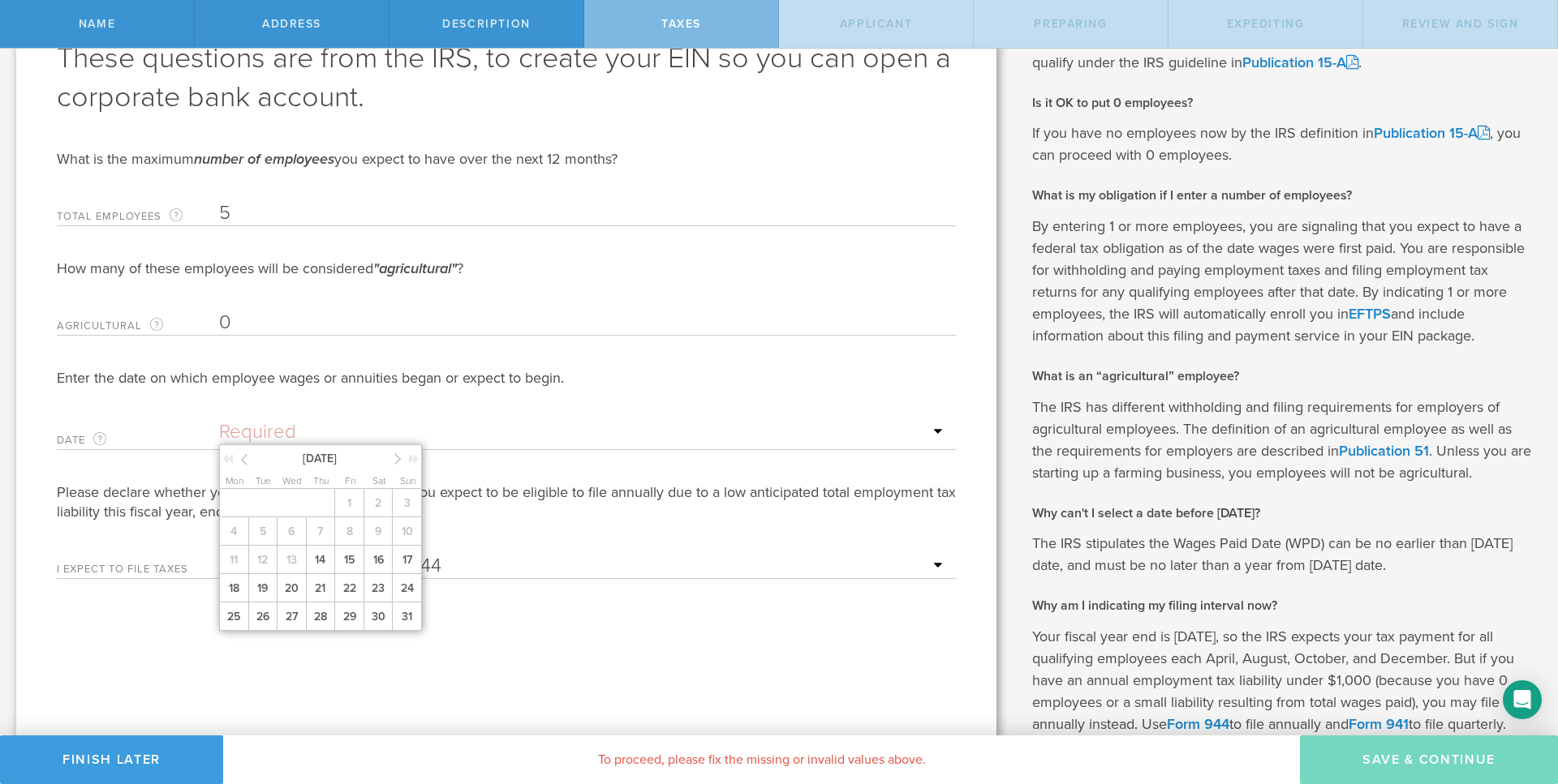
scroll to position [109, 0]
click at [394, 456] on div "August 2025" at bounding box center [322, 455] width 203 height 25
click at [397, 457] on icon at bounding box center [398, 455] width 8 height 20
click at [264, 579] on span "23" at bounding box center [262, 586] width 29 height 28
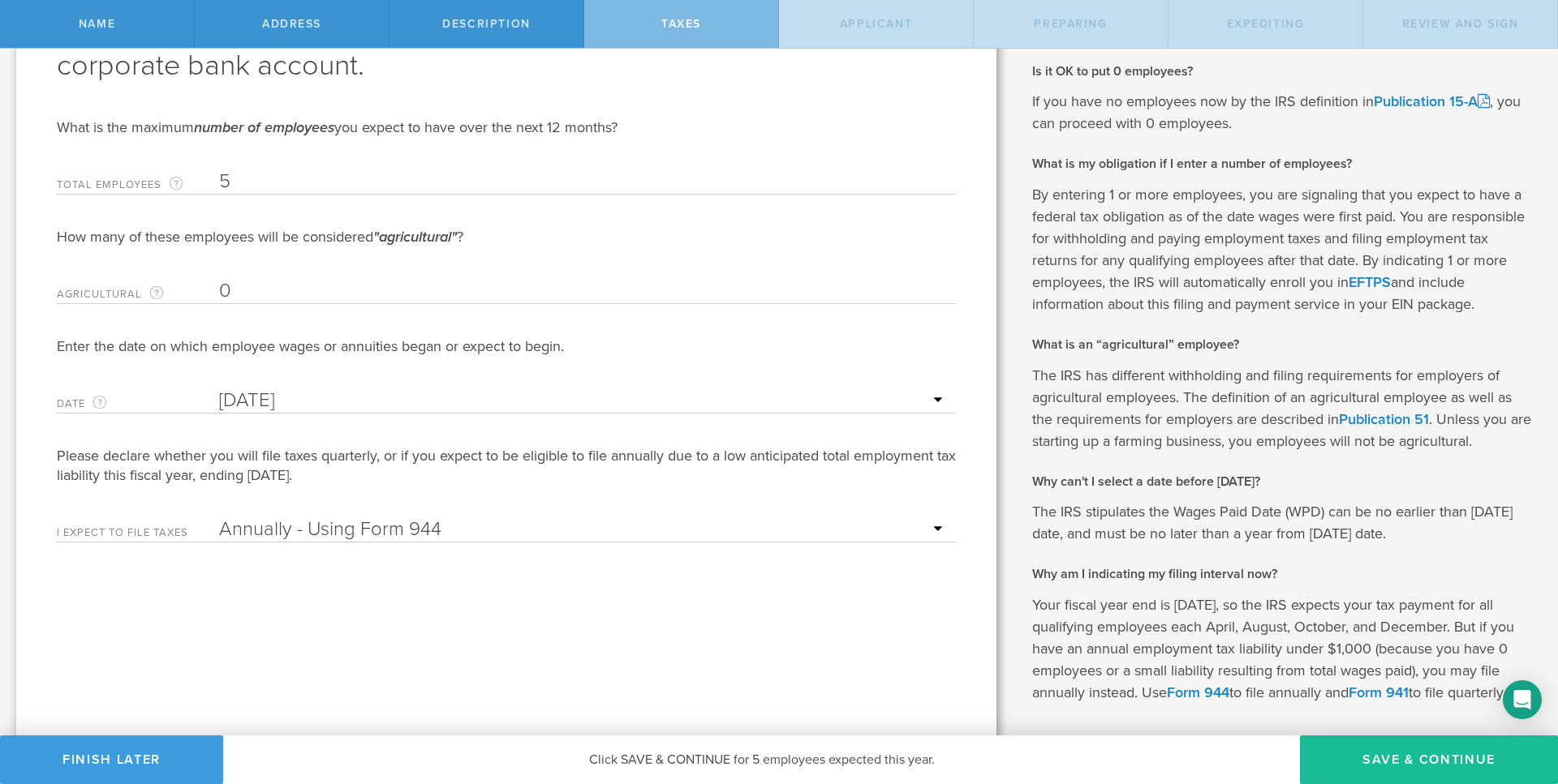
scroll to position [224, 0]
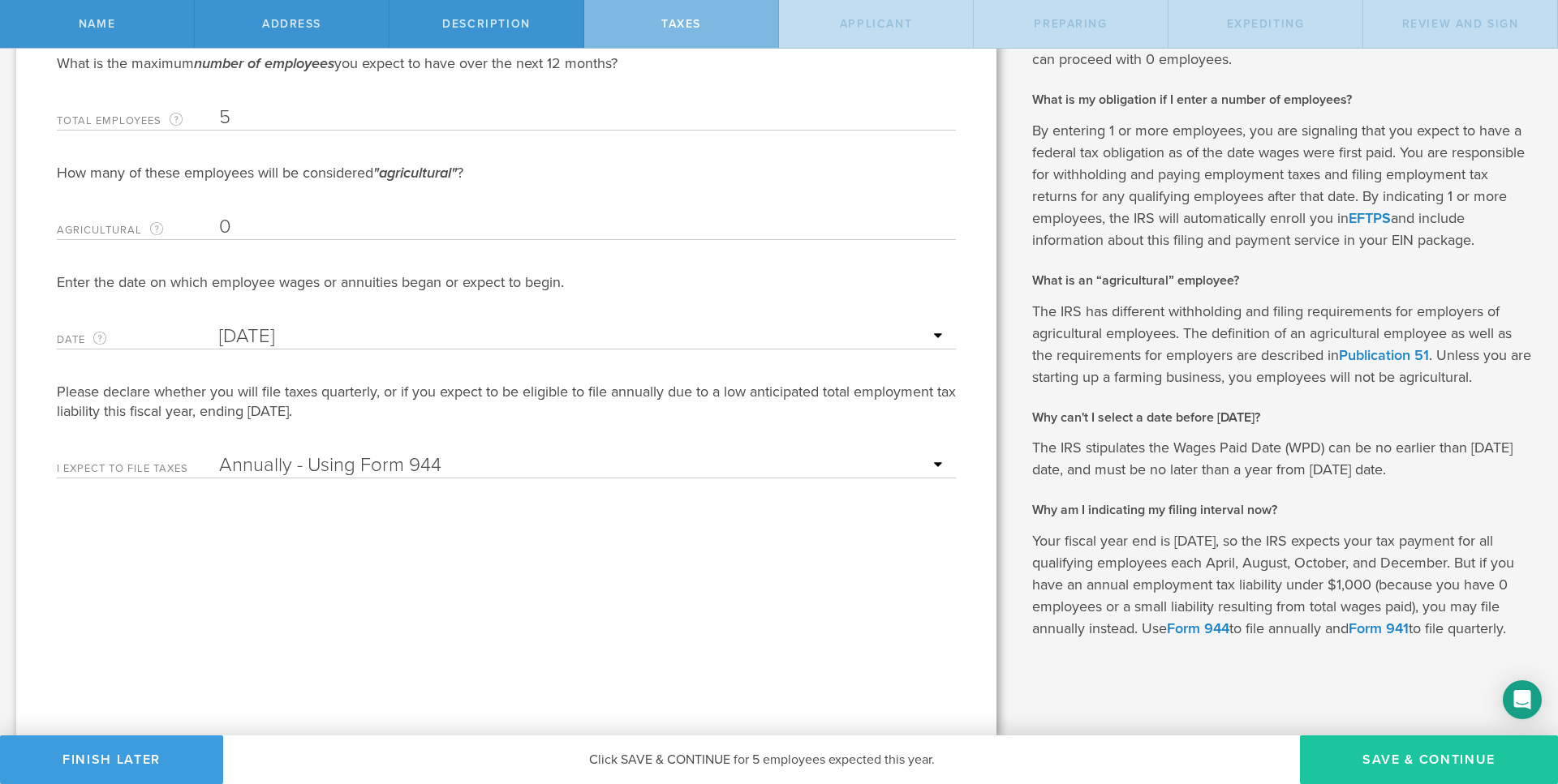
click at [1124, 579] on button "Save & Continue" at bounding box center [1429, 759] width 258 height 48
type input "CEO"
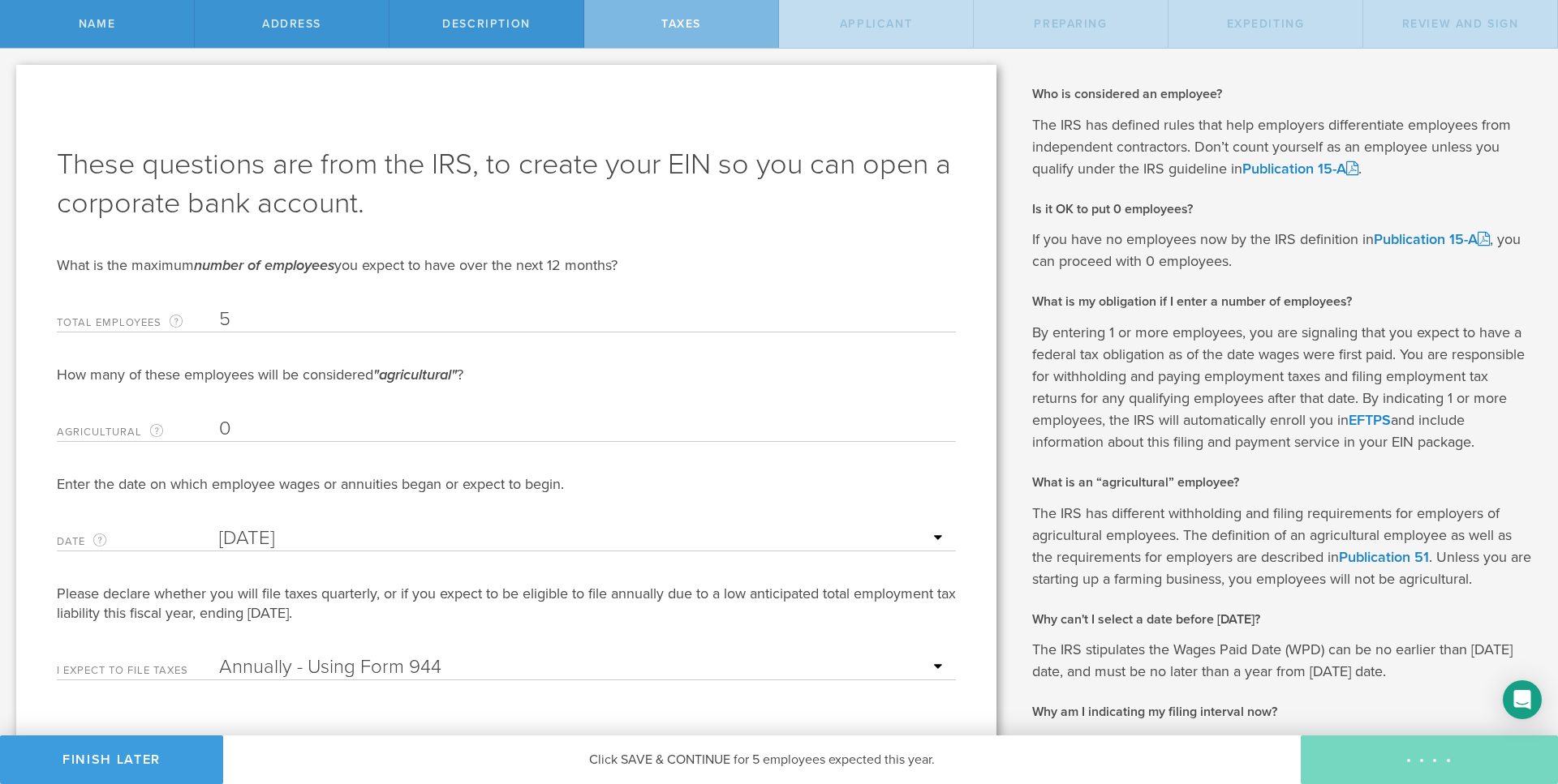
select select "US"
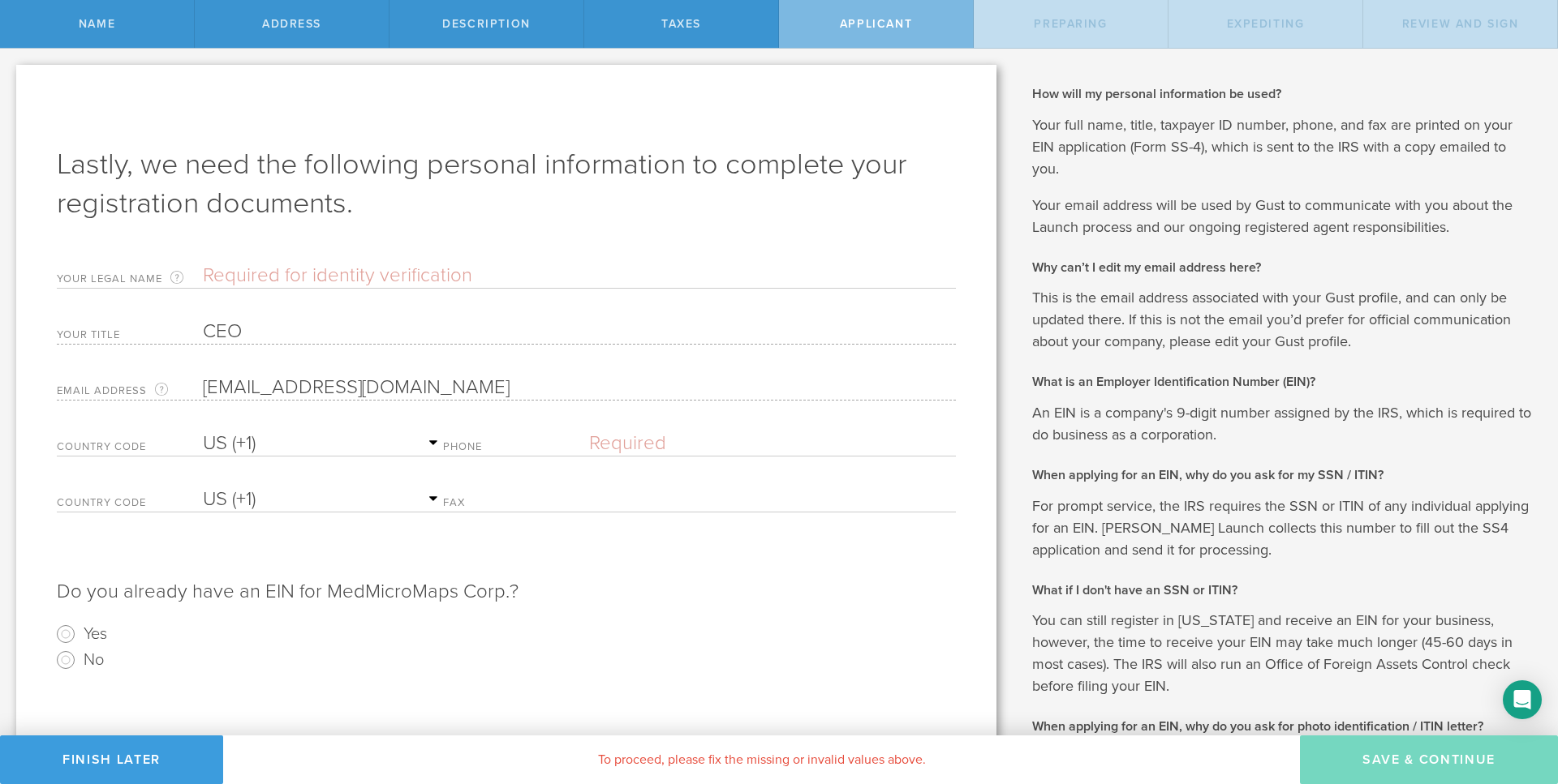
click at [471, 270] on input "text" at bounding box center [579, 276] width 753 height 25
type input "Jane Colleen harrington"
click at [617, 452] on input "text" at bounding box center [772, 444] width 366 height 25
type input "(612) 961-3604"
click at [622, 579] on p "Do you already have an EIN for MedMicroMaps Corp.?" at bounding box center [506, 584] width 899 height 42
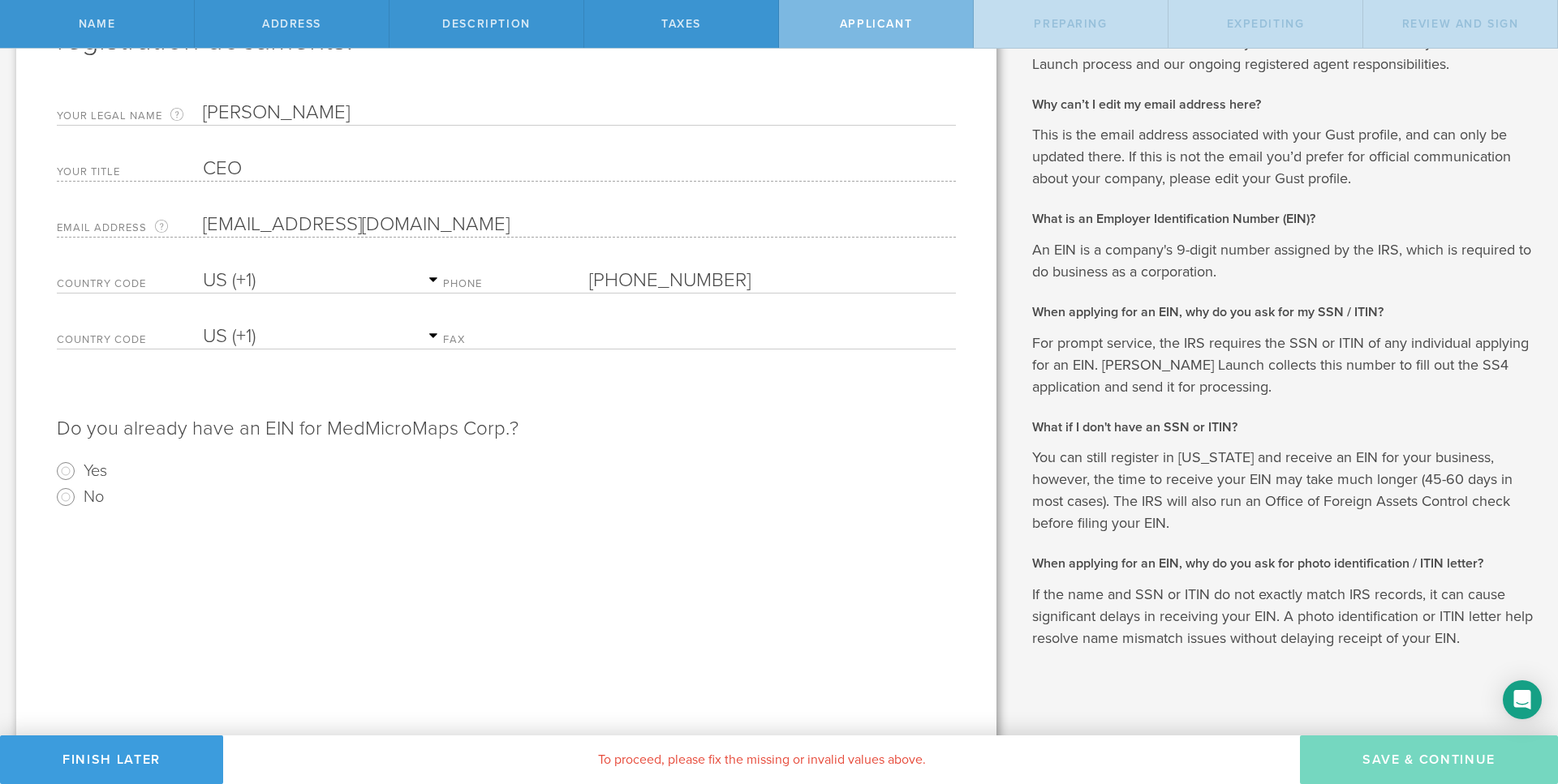
scroll to position [173, 0]
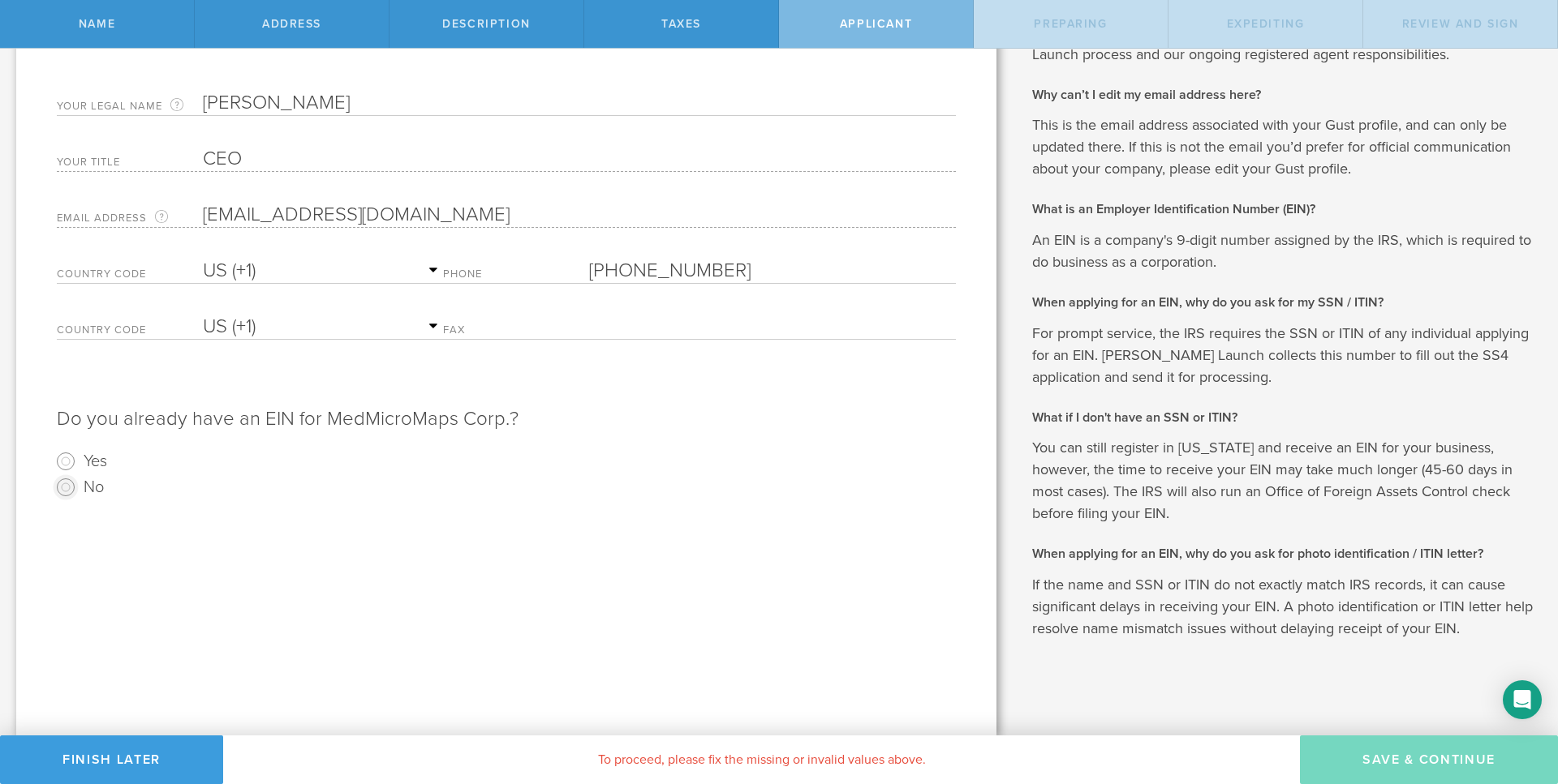
click at [73, 485] on input "No" at bounding box center [66, 487] width 26 height 26
radio input "true"
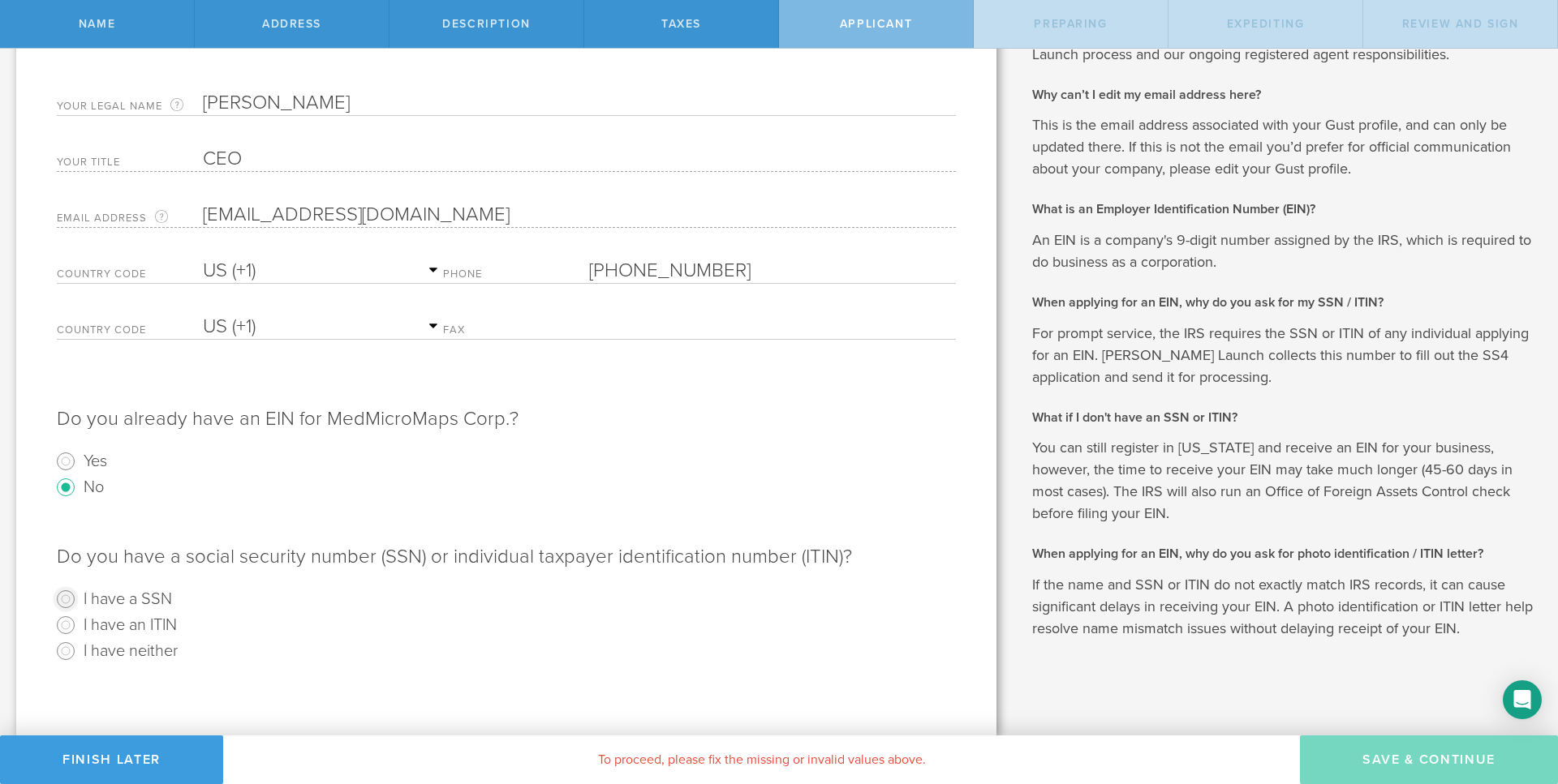
click at [66, 579] on input "I have a SSN" at bounding box center [66, 599] width 26 height 26
radio input "true"
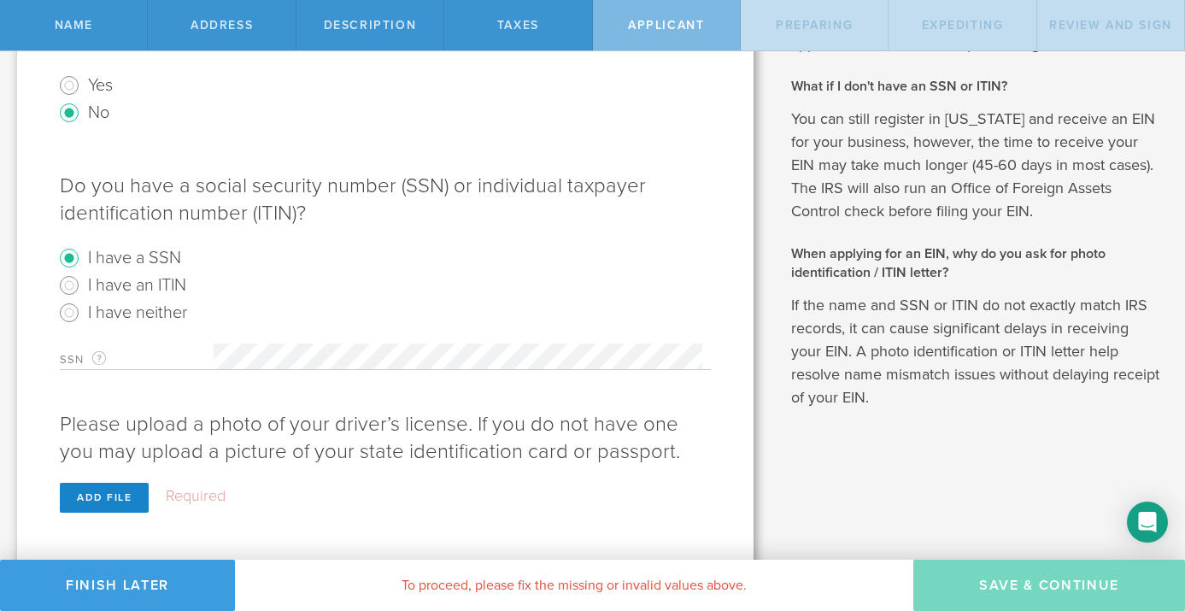
scroll to position [641, 0]
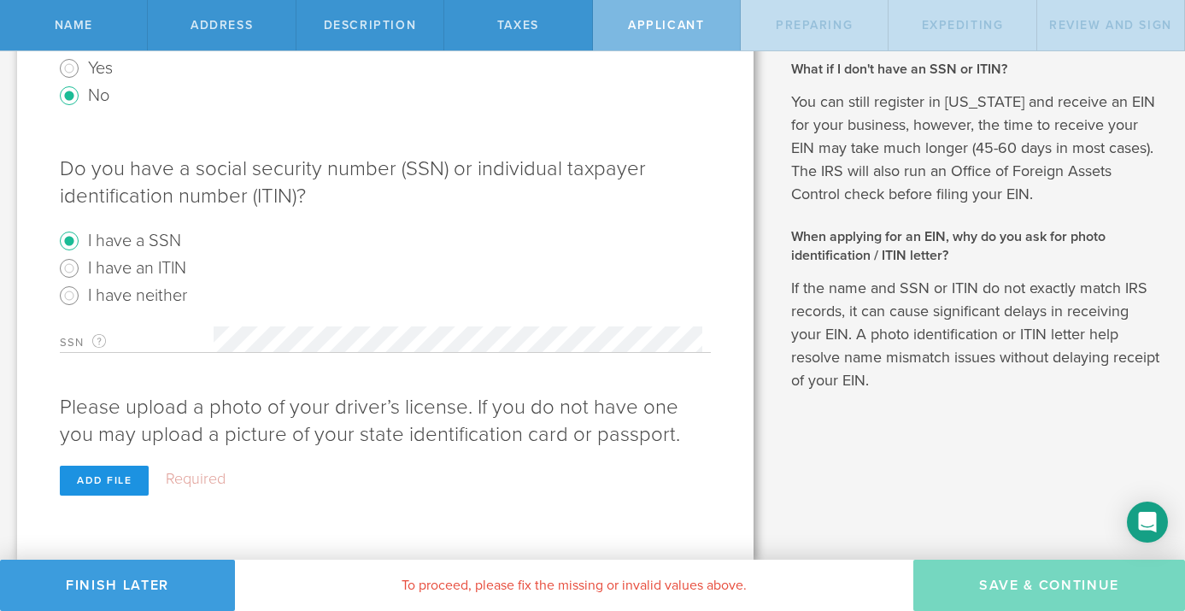
click at [112, 480] on div "Add file" at bounding box center [104, 481] width 89 height 30
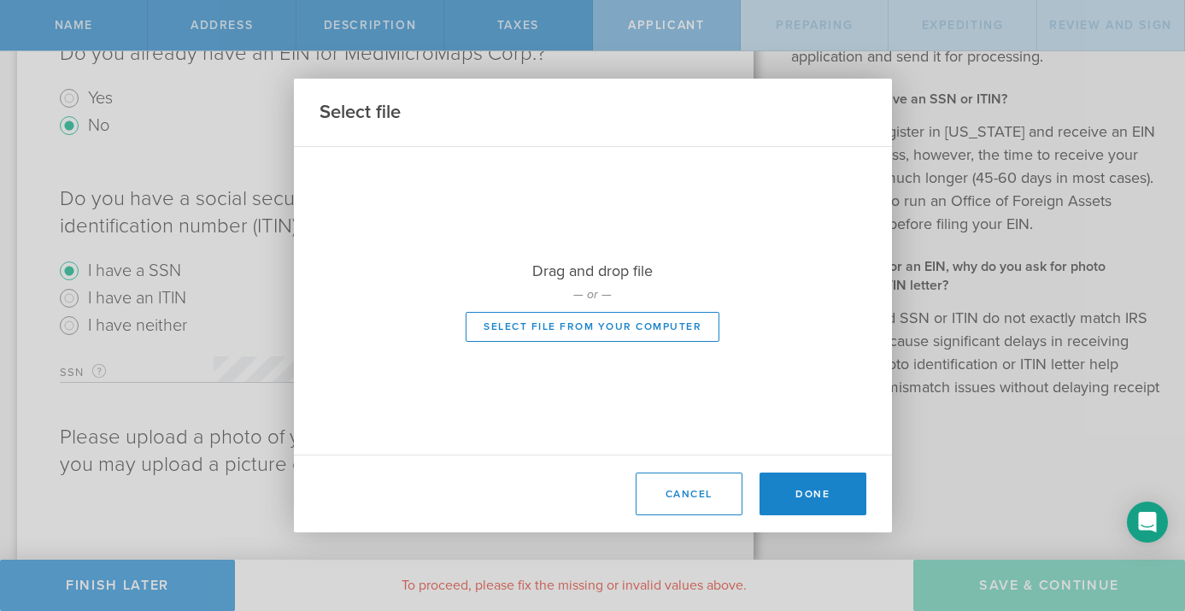
scroll to position [611, 0]
click at [606, 332] on button "Select file from your computer" at bounding box center [593, 327] width 254 height 30
type input "C:\fakepath\JH Drivers licence.pdf"
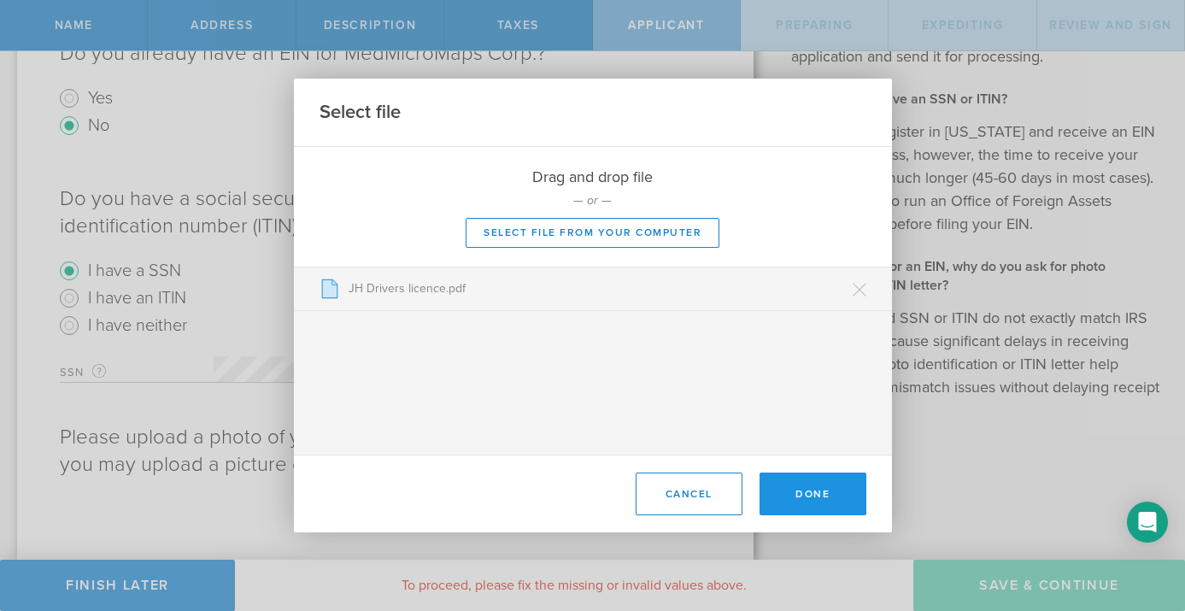
click at [816, 496] on button "Done" at bounding box center [813, 494] width 107 height 43
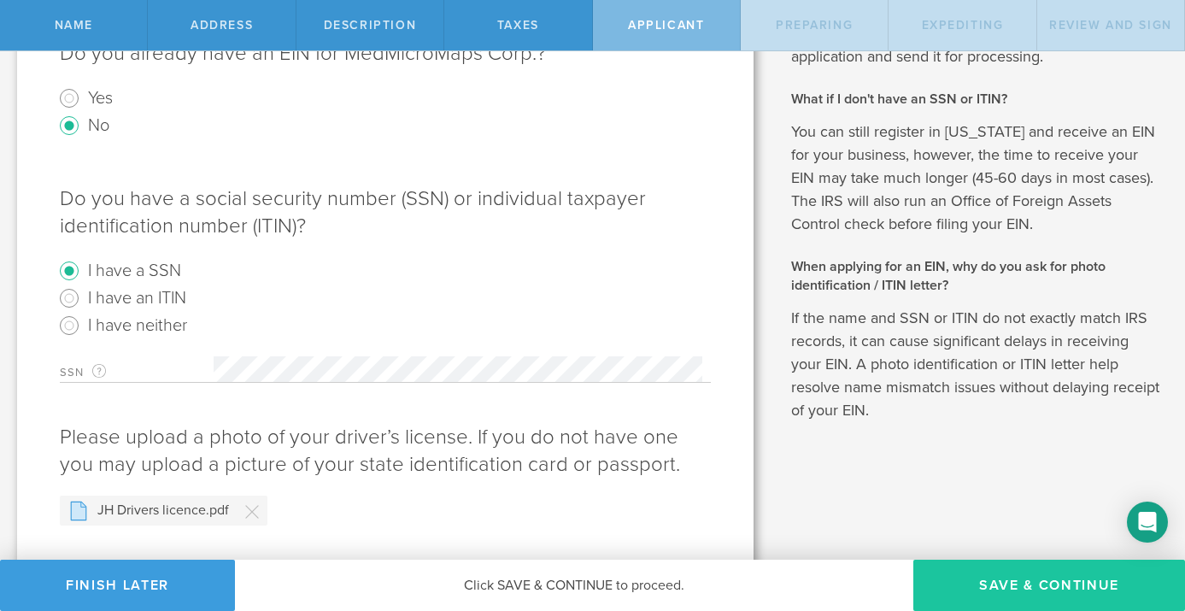
click at [1065, 590] on button "Save & Continue" at bounding box center [1049, 585] width 272 height 51
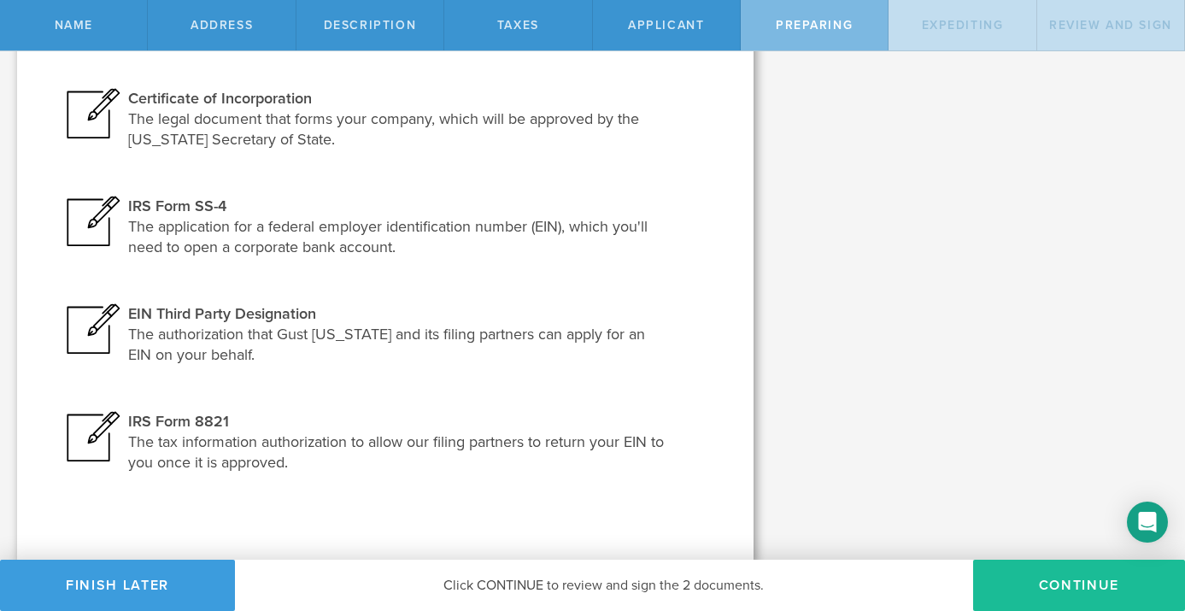
scroll to position [273, 0]
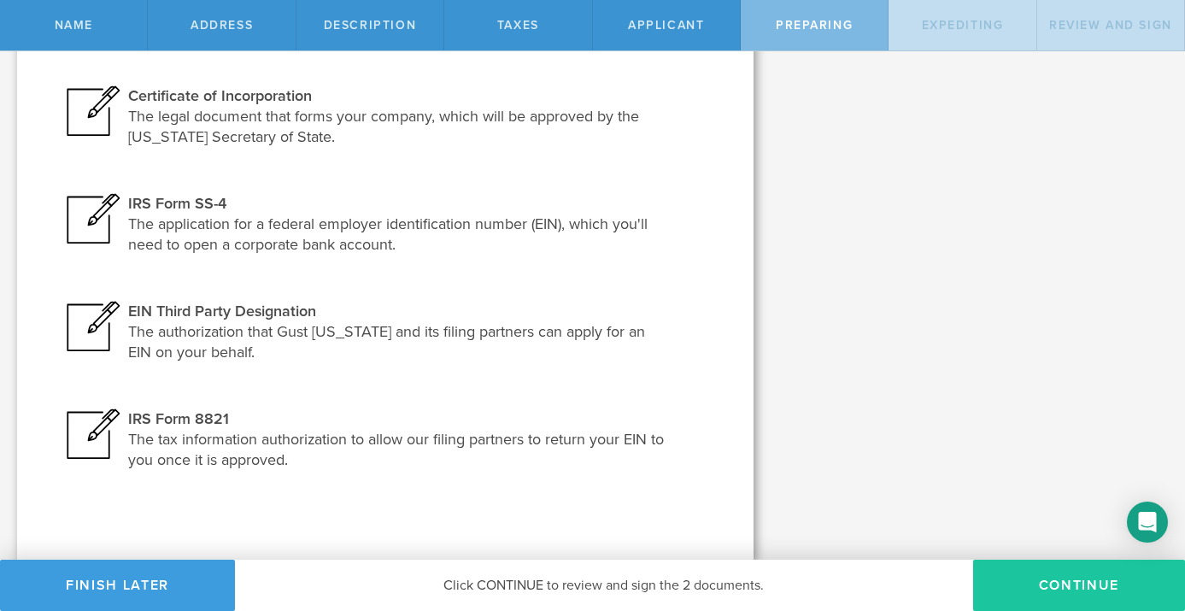
click at [1072, 588] on button "Continue" at bounding box center [1079, 585] width 212 height 51
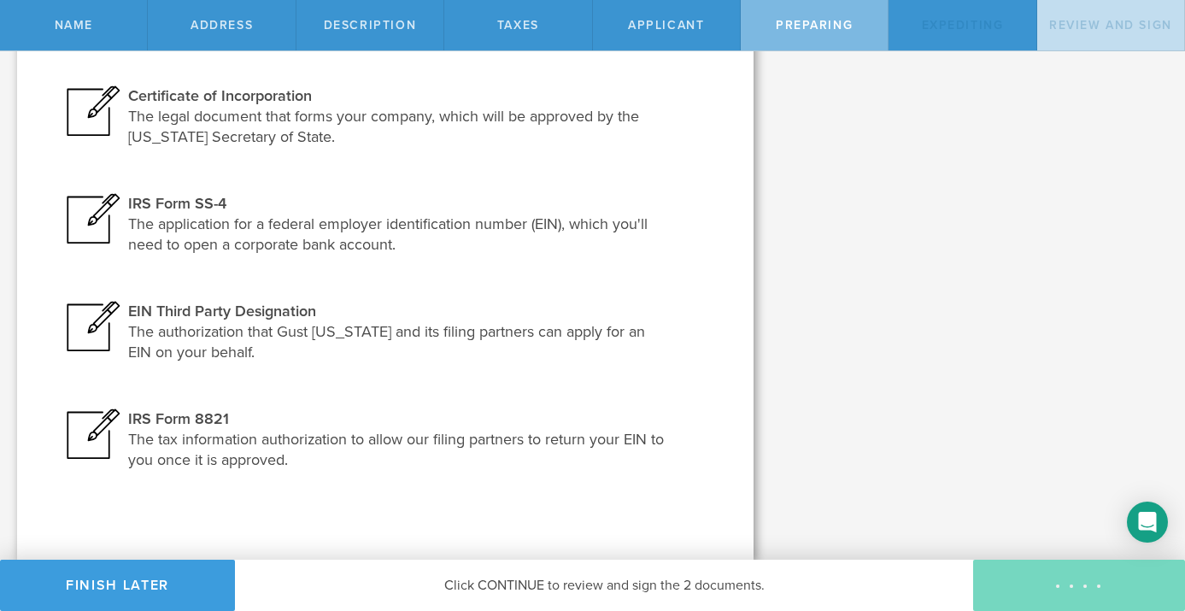
scroll to position [0, 0]
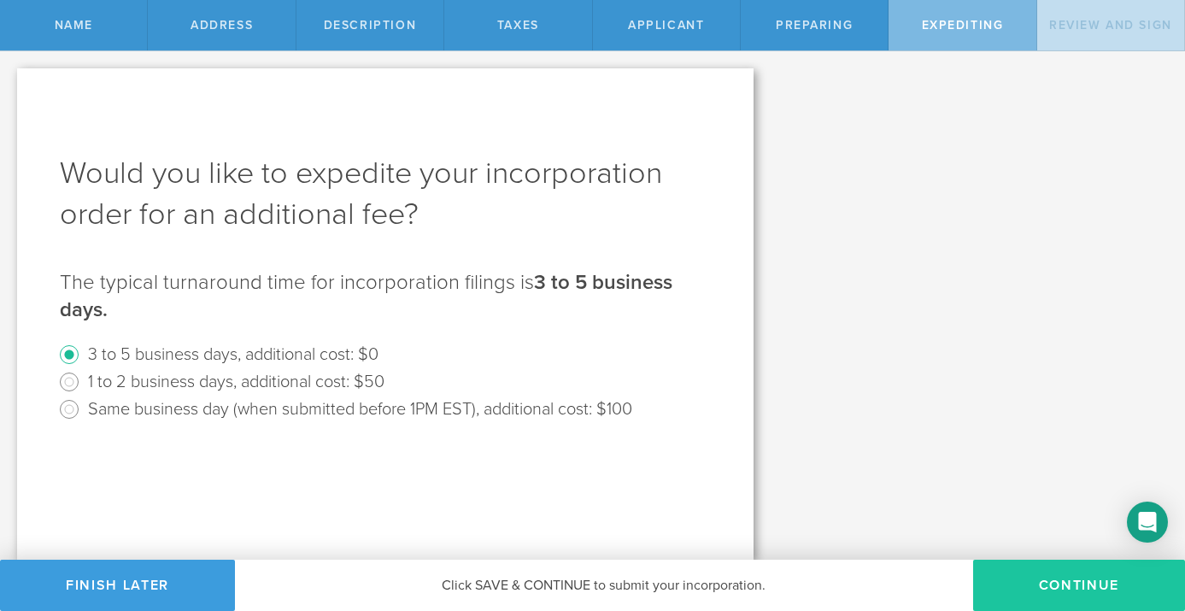
click at [1061, 584] on button "Continue" at bounding box center [1079, 585] width 212 height 51
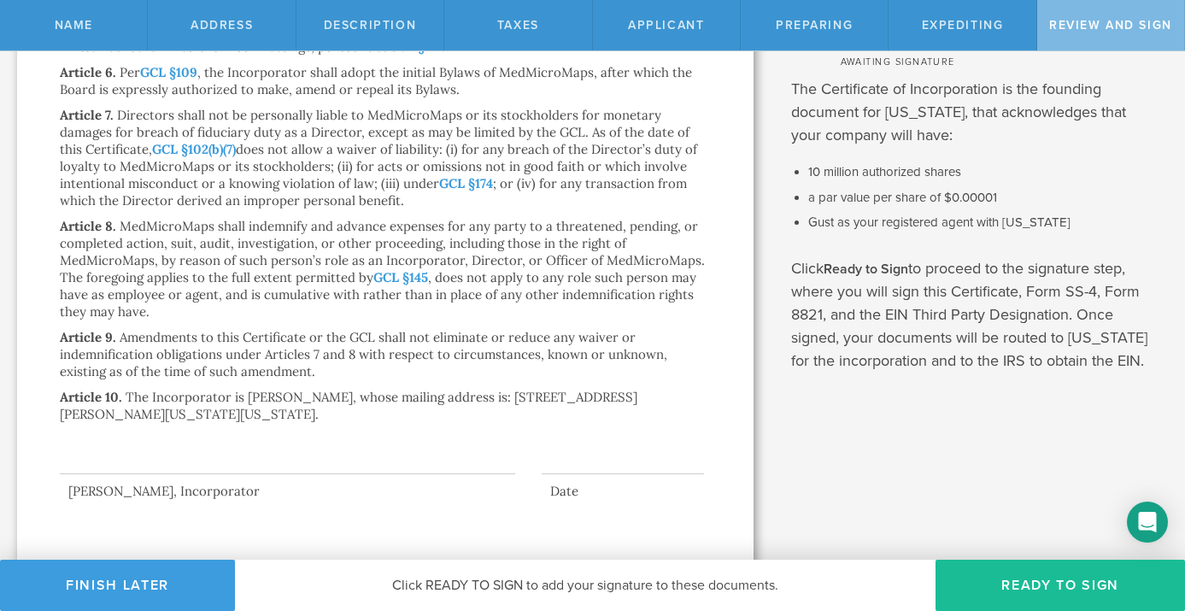
scroll to position [379, 0]
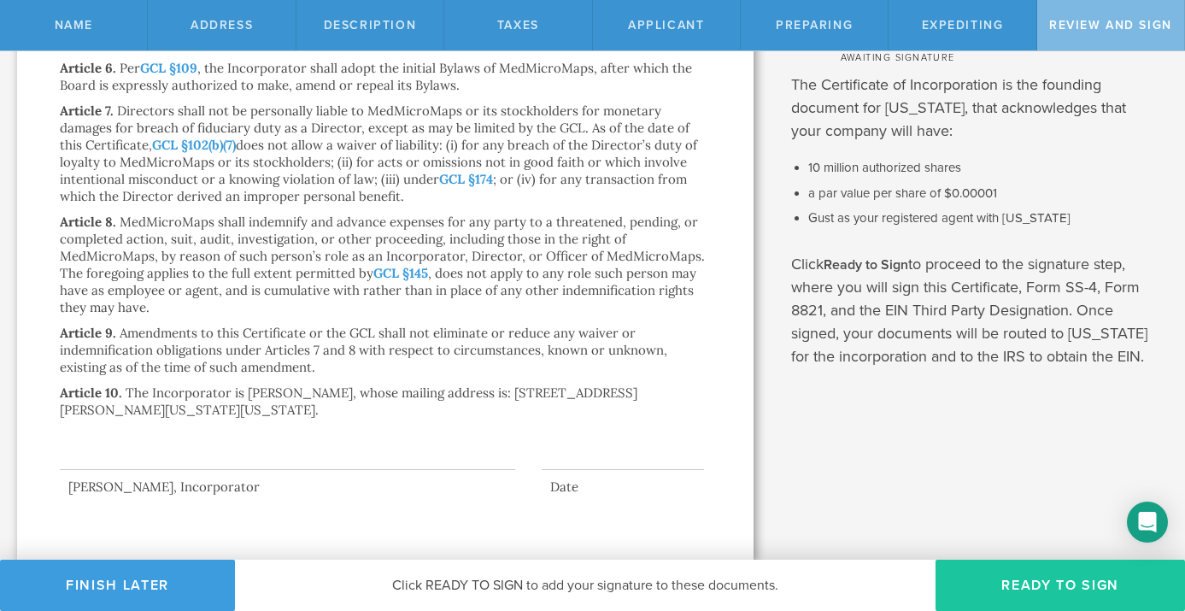
click at [1068, 590] on button "Ready to Sign" at bounding box center [1061, 585] width 250 height 51
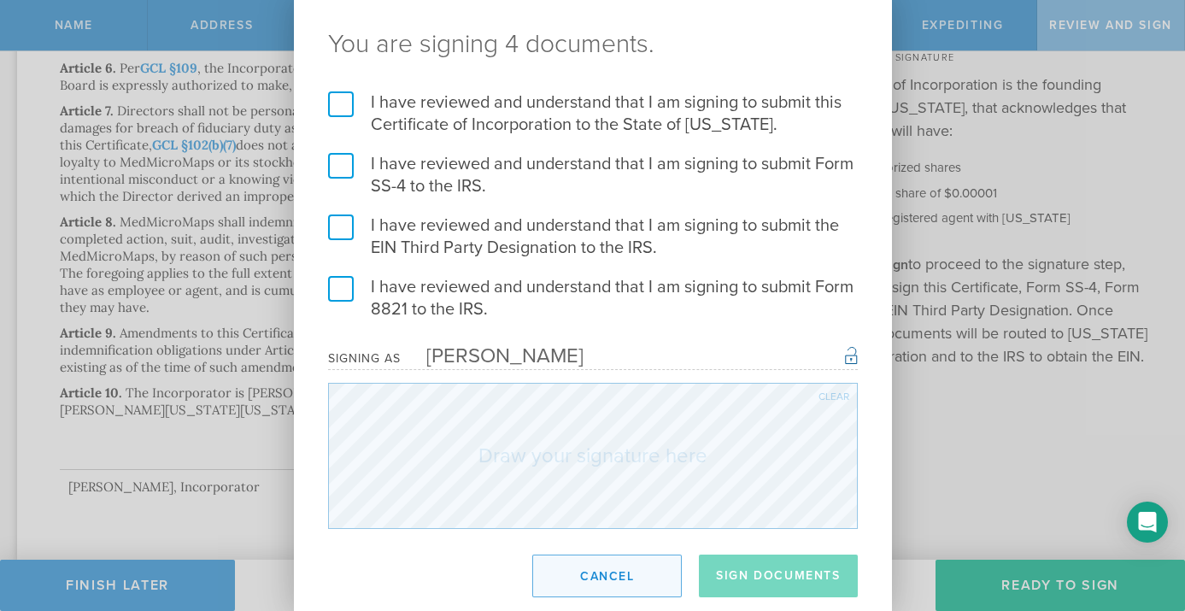
click at [582, 581] on button "Cancel" at bounding box center [607, 576] width 150 height 43
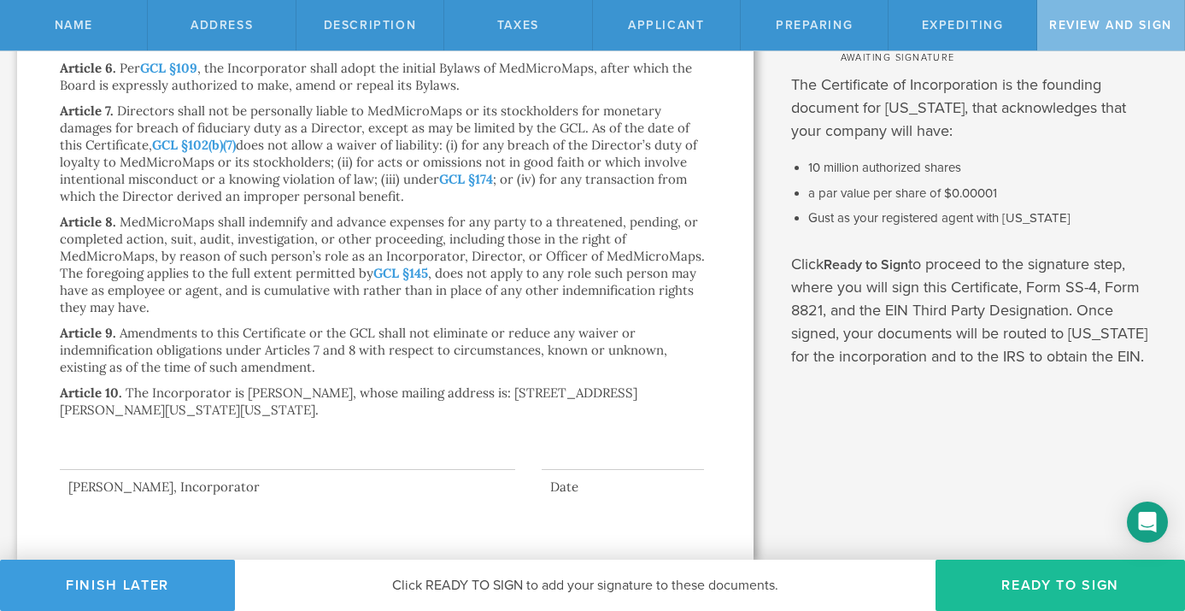
click at [177, 497] on div "Certificate of Incorporation Article 1. The name of the corporation is MedMicro…" at bounding box center [385, 124] width 737 height 871
click at [179, 488] on div "Jane Colleen harrington, Incorporator" at bounding box center [287, 487] width 455 height 17
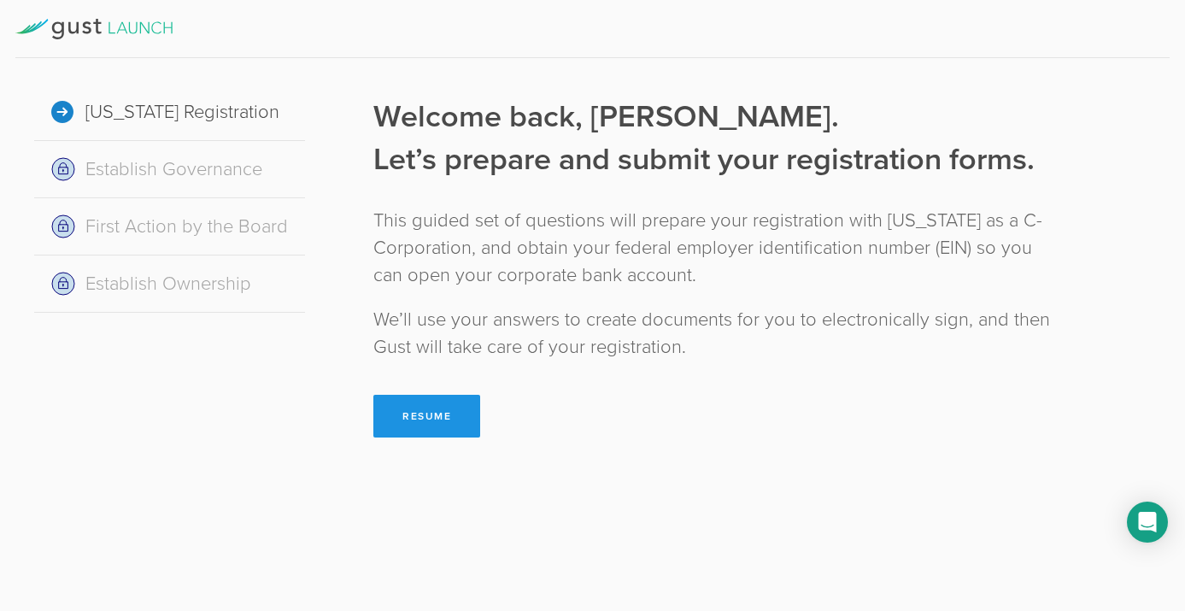
click at [462, 415] on button "Resume" at bounding box center [426, 416] width 107 height 43
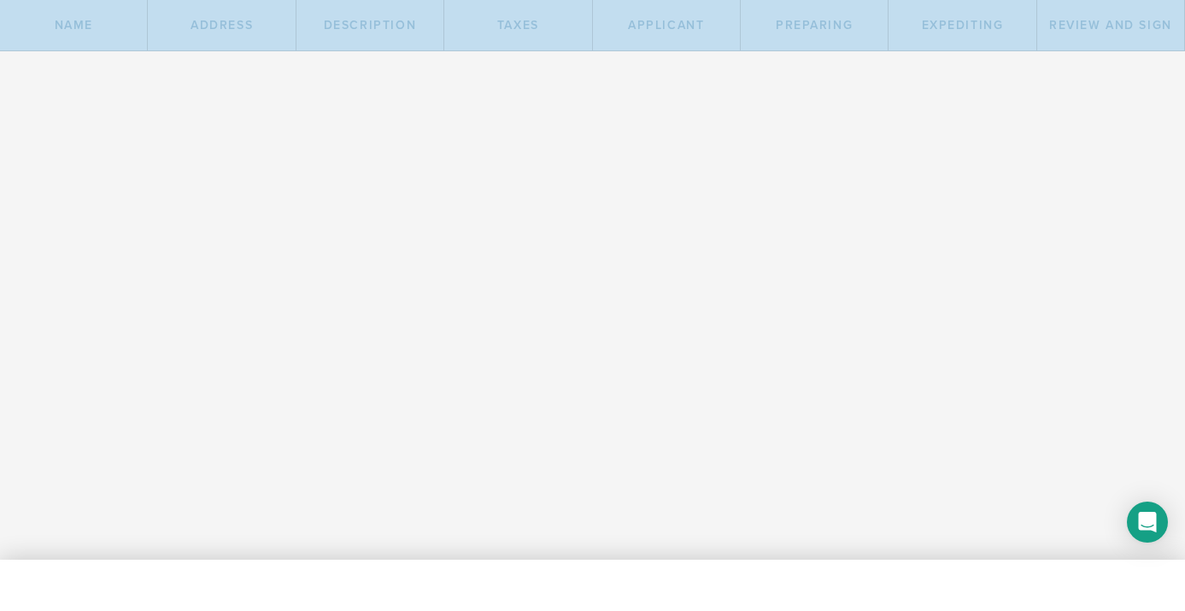
type input "MedMicroMaps"
select select "corp."
type input "MedMicroMaps"
type input "Delaware C-Corporation"
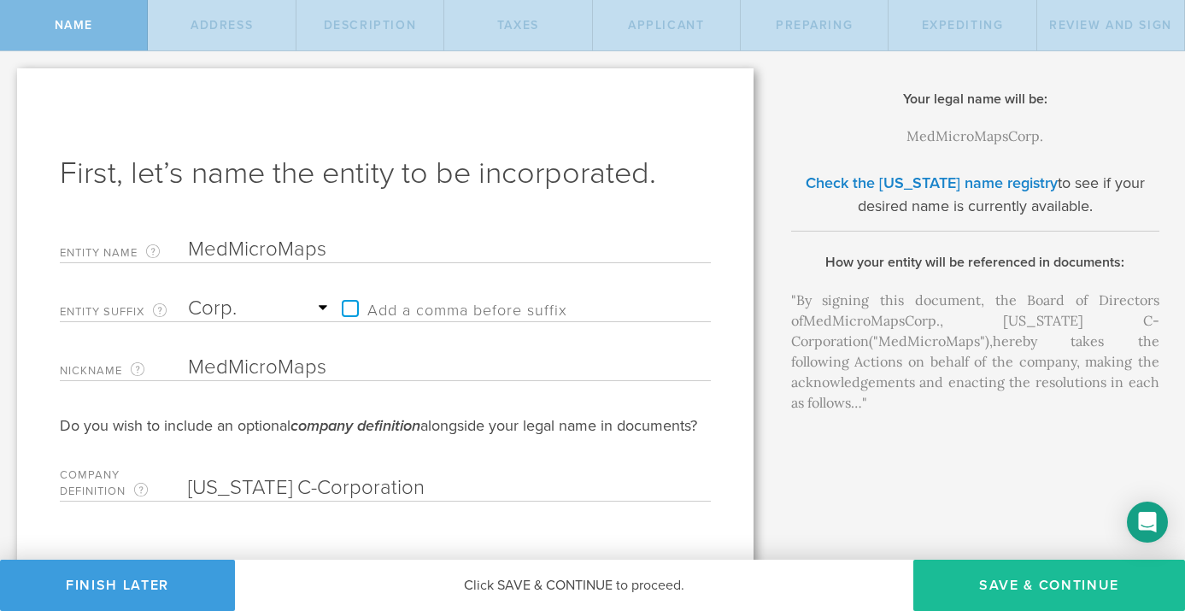
scroll to position [50, 0]
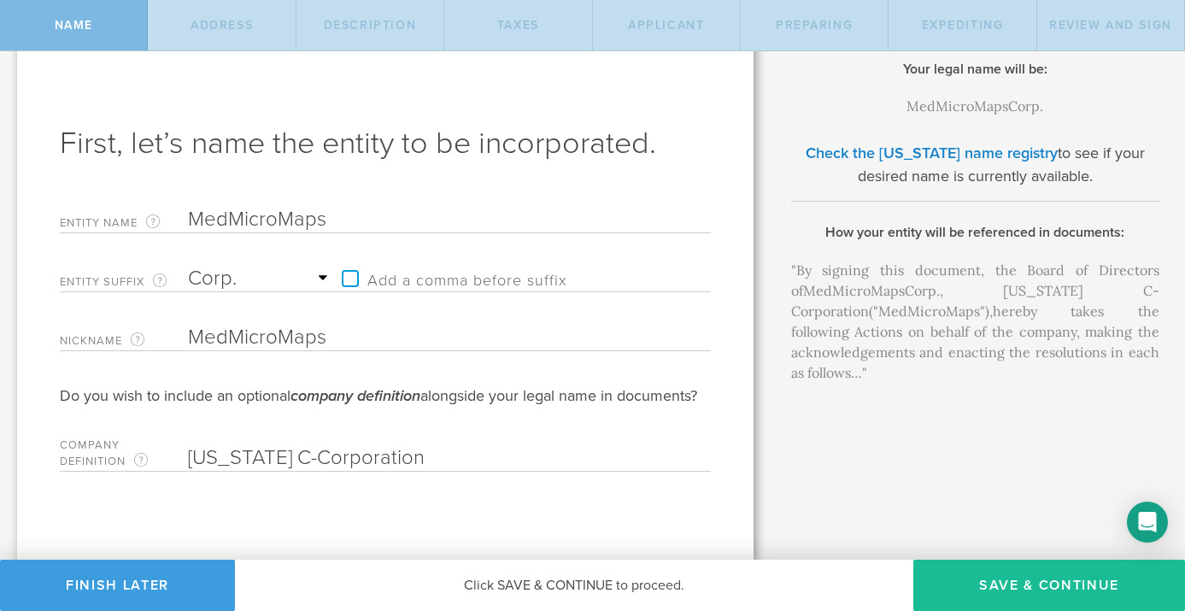
select select "inc."
click option "Inc." at bounding box center [0, 0] width 0 height 0
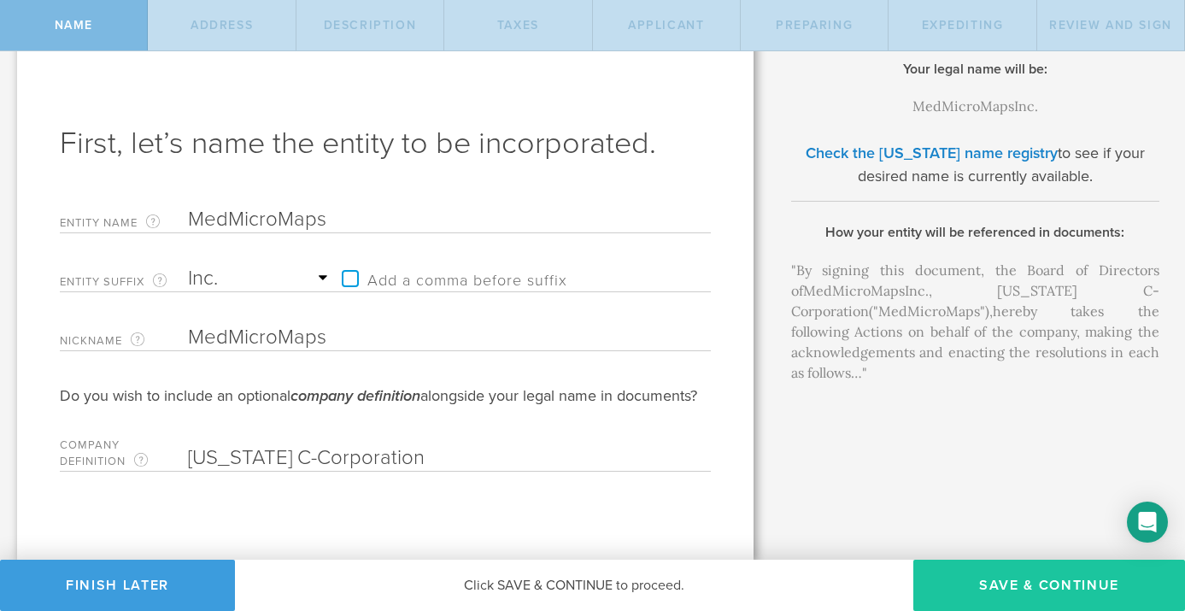
click at [1050, 590] on button "Save & Continue" at bounding box center [1049, 585] width 272 height 51
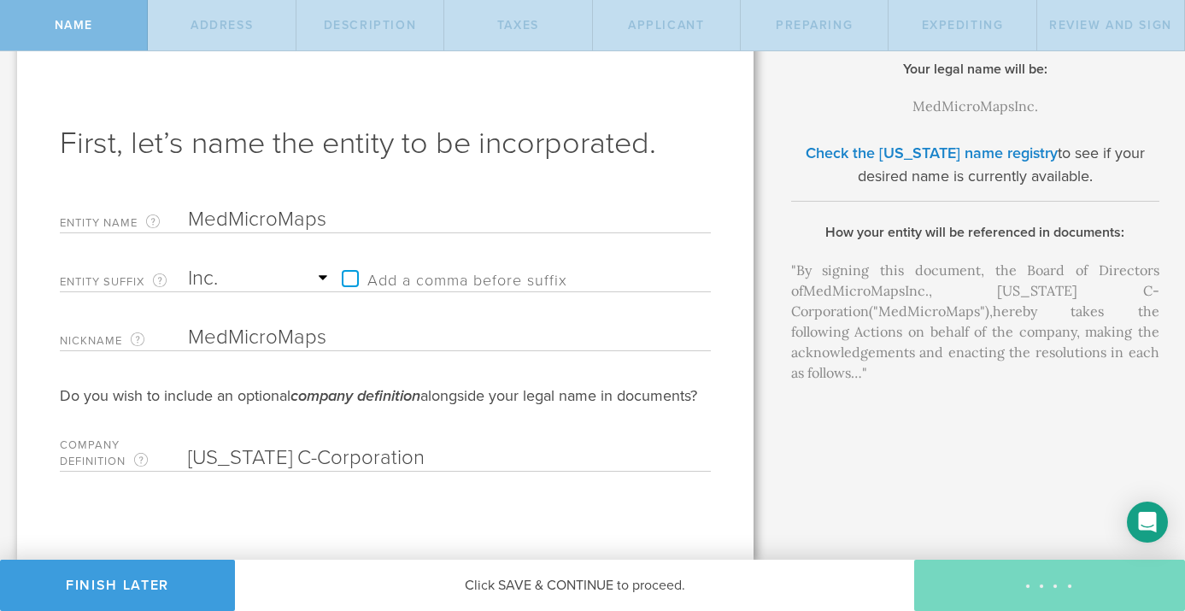
type input "4215 Loomis Ave"
type input "Apt D"
type input "Colorado Springs"
select select "CO"
type input "80906"
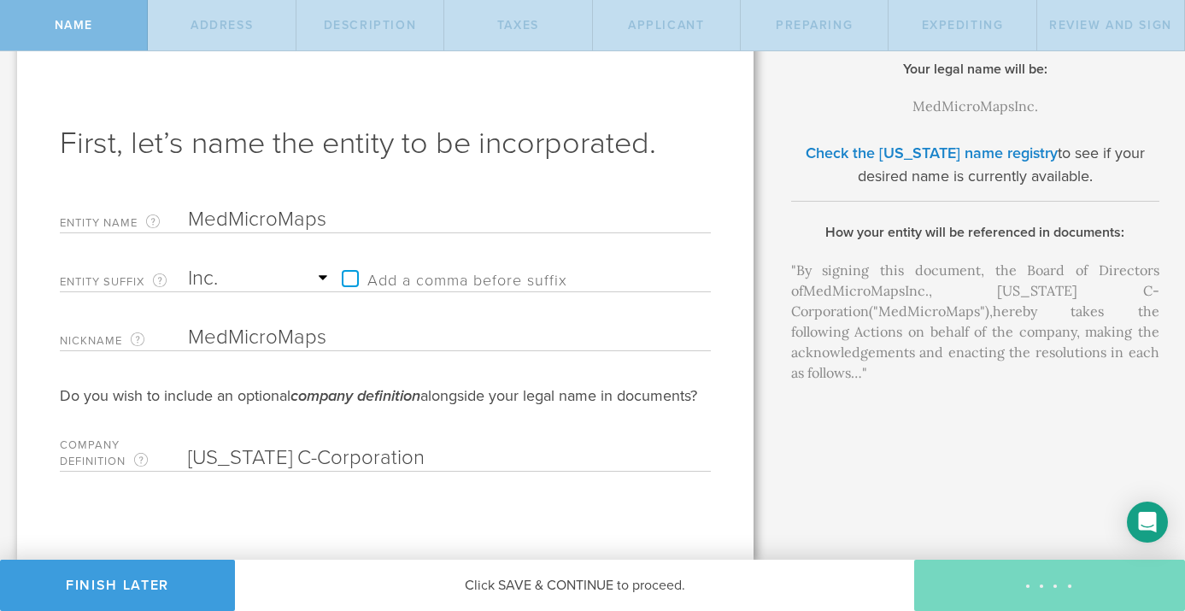
checkbox input "true"
type input "Yellowstone County"
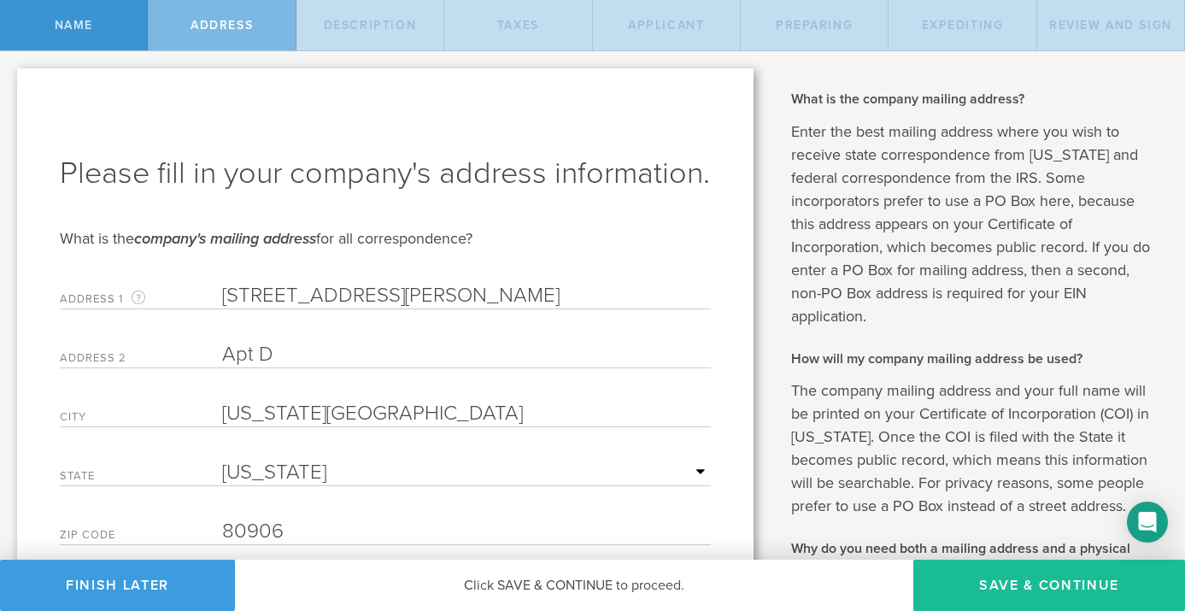
click at [1050, 590] on button "Save & Continue" at bounding box center [1049, 585] width 272 height 51
select select "other"
type input "Extended Reality gaming software"
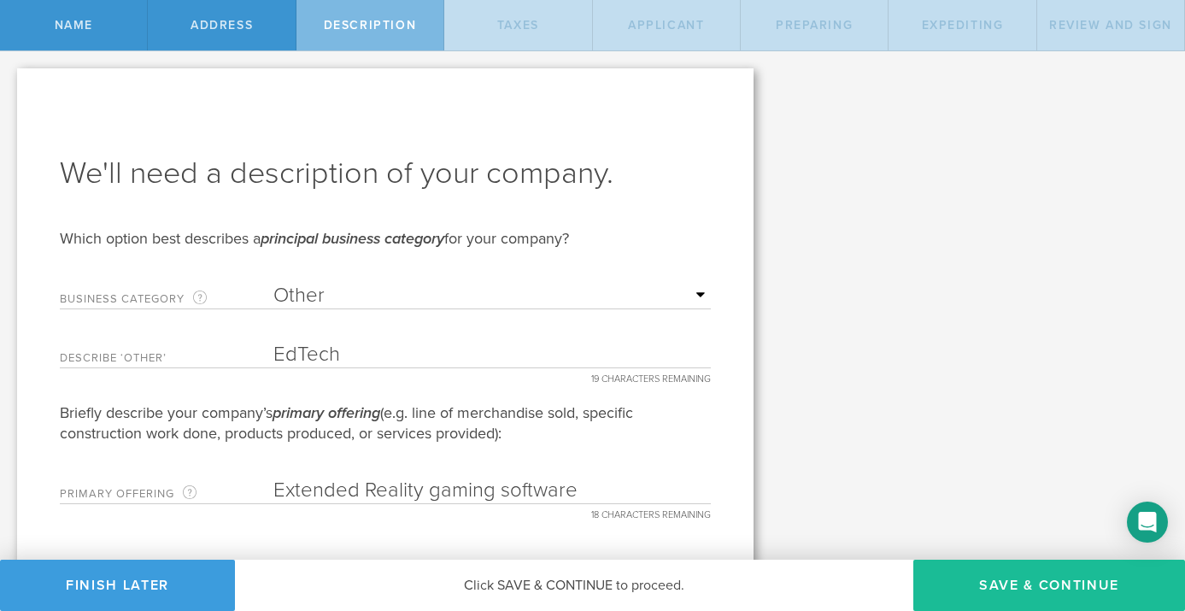
click at [1050, 590] on button "Save & Continue" at bounding box center [1049, 585] width 272 height 51
type input "5"
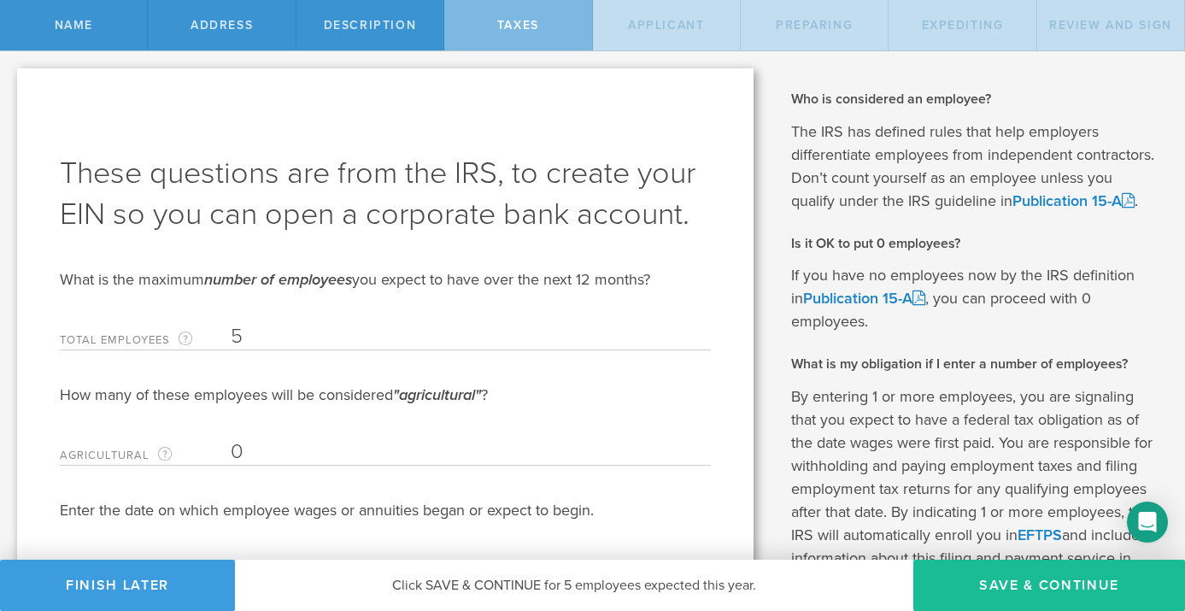
click at [1050, 590] on button "Save & Continue" at bounding box center [1049, 585] width 272 height 51
type input "Jane Colleen harrington"
type input "CEO"
type input "(612) 961-3604"
radio input "true"
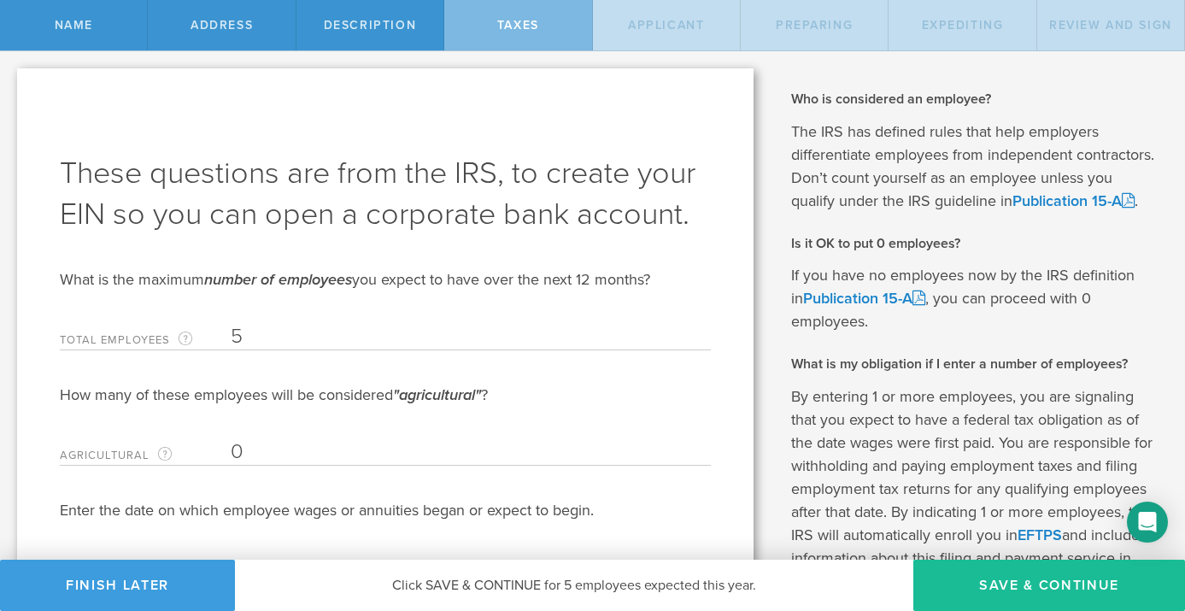
select select "US"
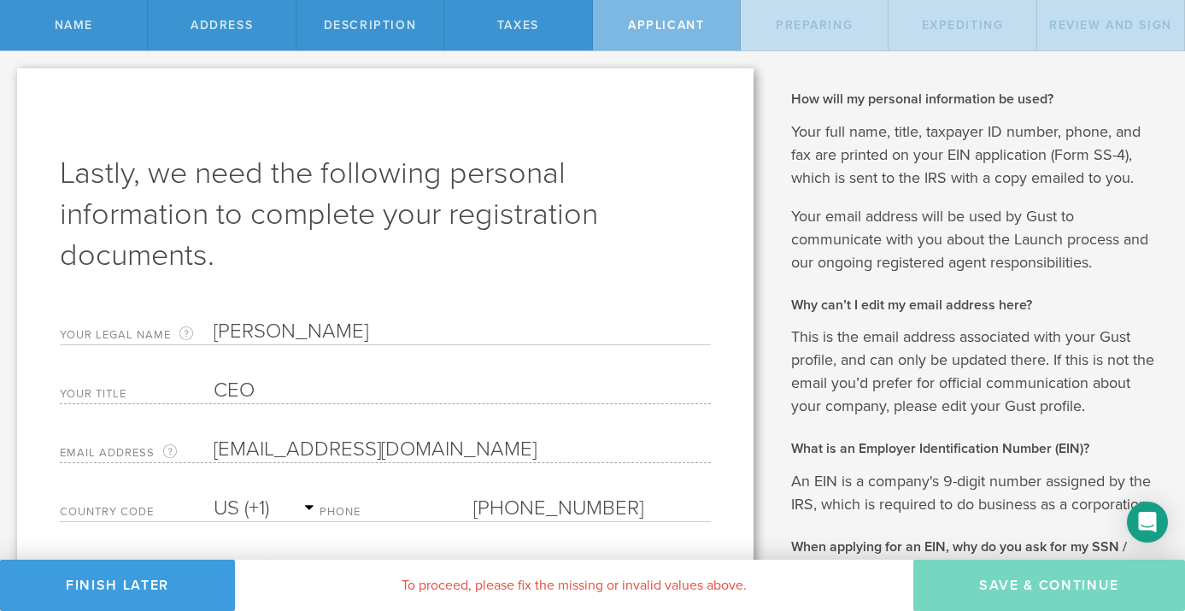
click at [344, 329] on input "Jane Colleen harrington" at bounding box center [462, 332] width 497 height 26
type input "Jane Colleen Harrington"
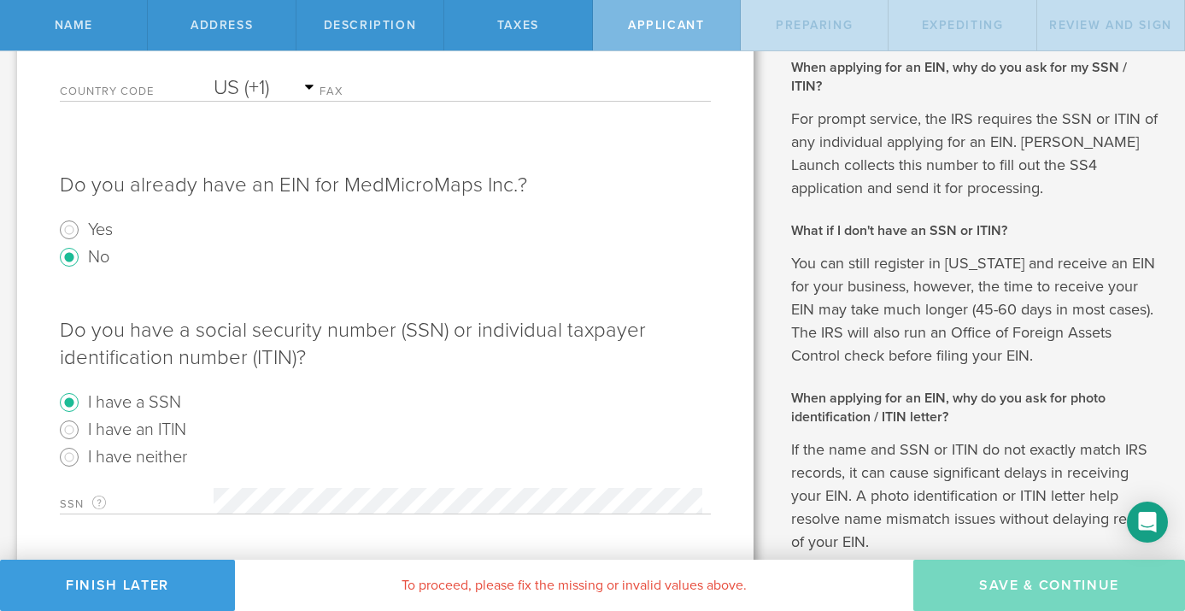
scroll to position [641, 0]
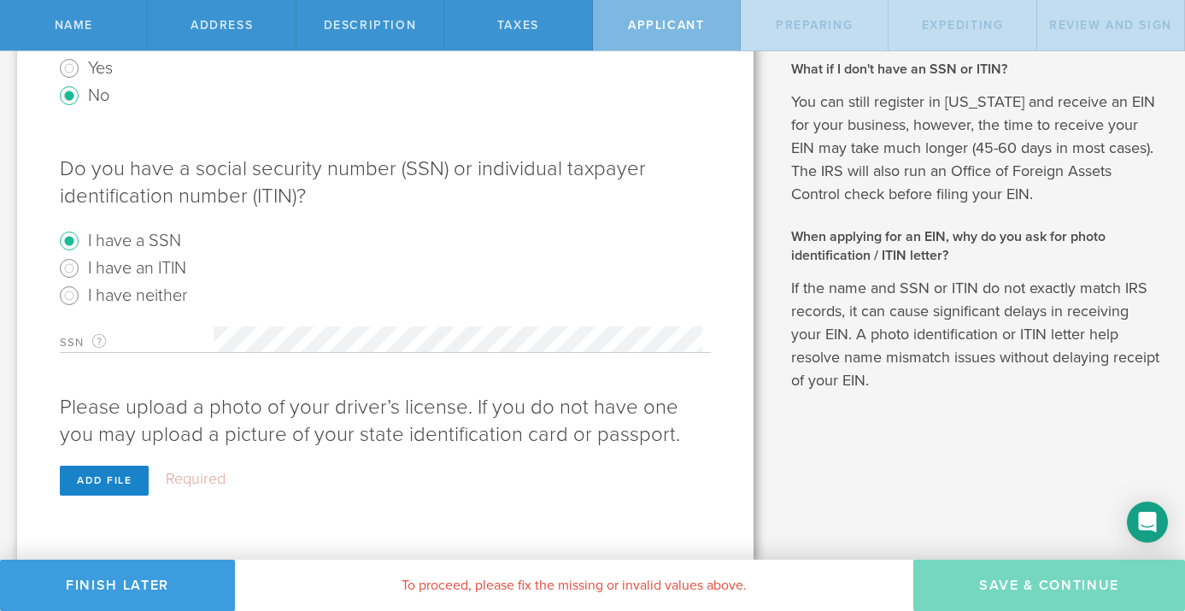
click at [350, 326] on div "SSN For your EIN application, this is your own 9-digit social security number a…" at bounding box center [385, 335] width 651 height 35
click at [91, 482] on div "Add file" at bounding box center [104, 481] width 89 height 30
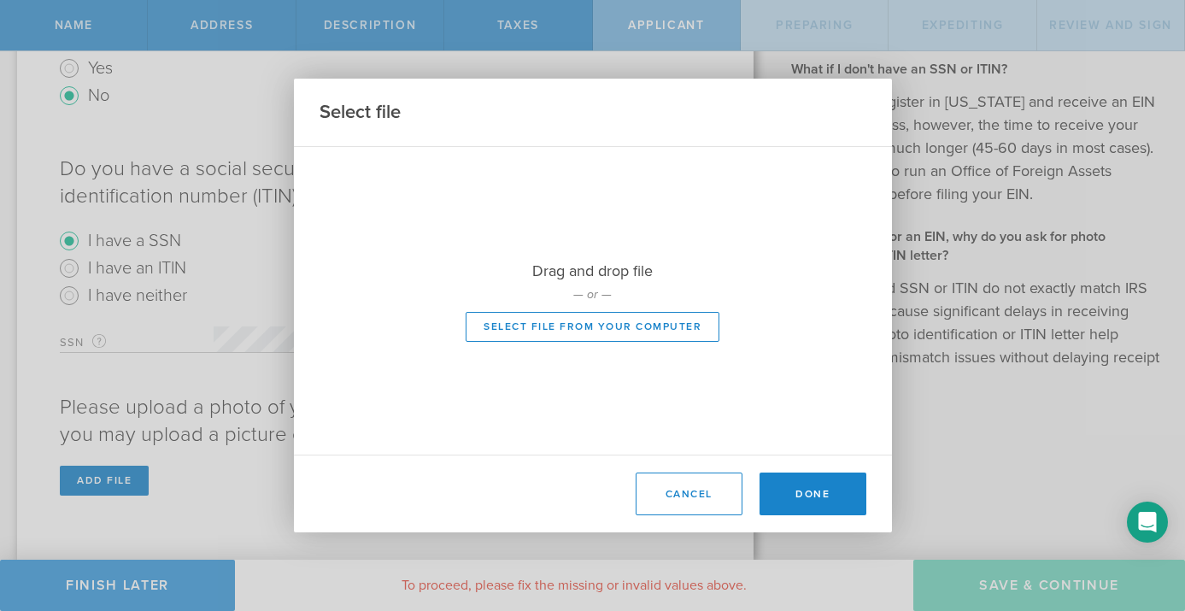
scroll to position [611, 0]
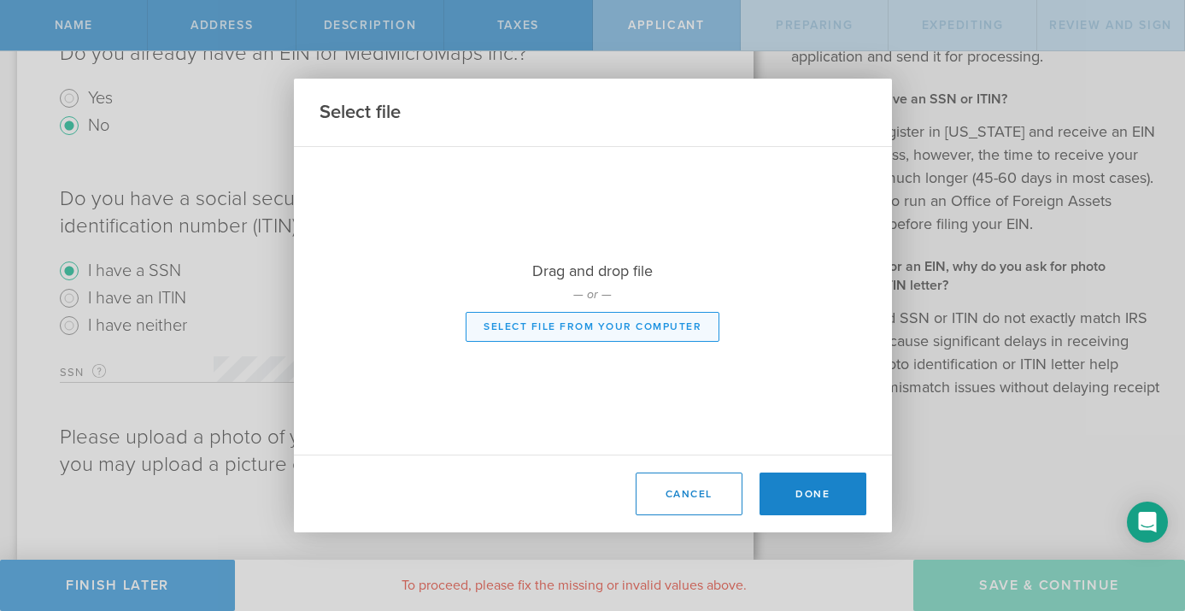
click at [536, 326] on button "Select file from your computer" at bounding box center [593, 327] width 254 height 30
type input "C:\fakepath\JH Drivers licence.pdf"
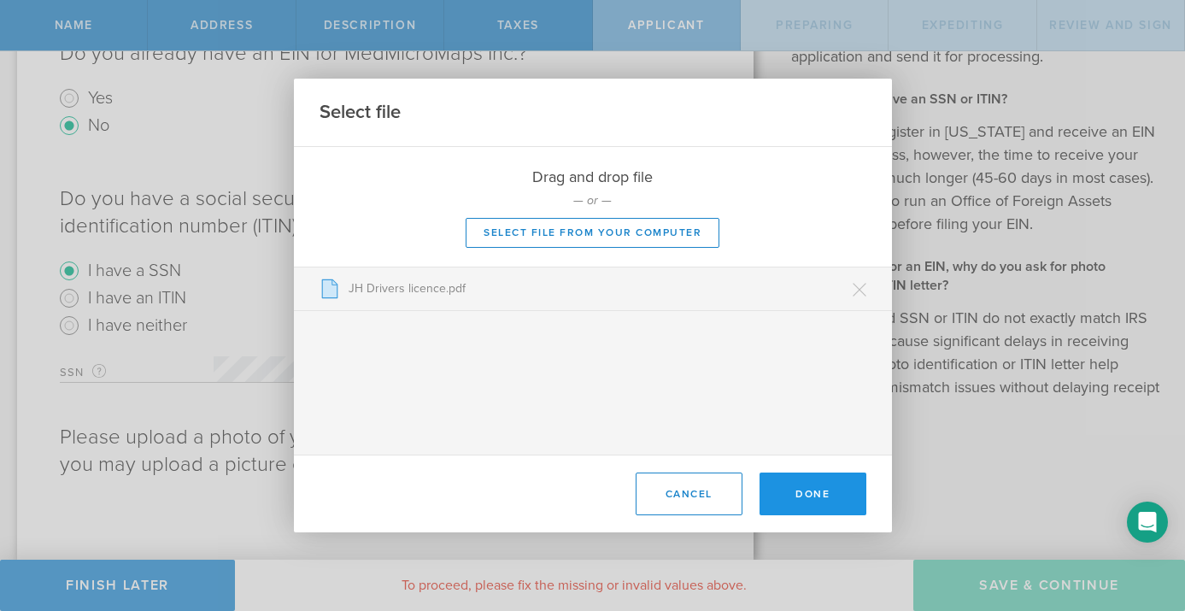
click at [827, 493] on button "Done" at bounding box center [813, 494] width 107 height 43
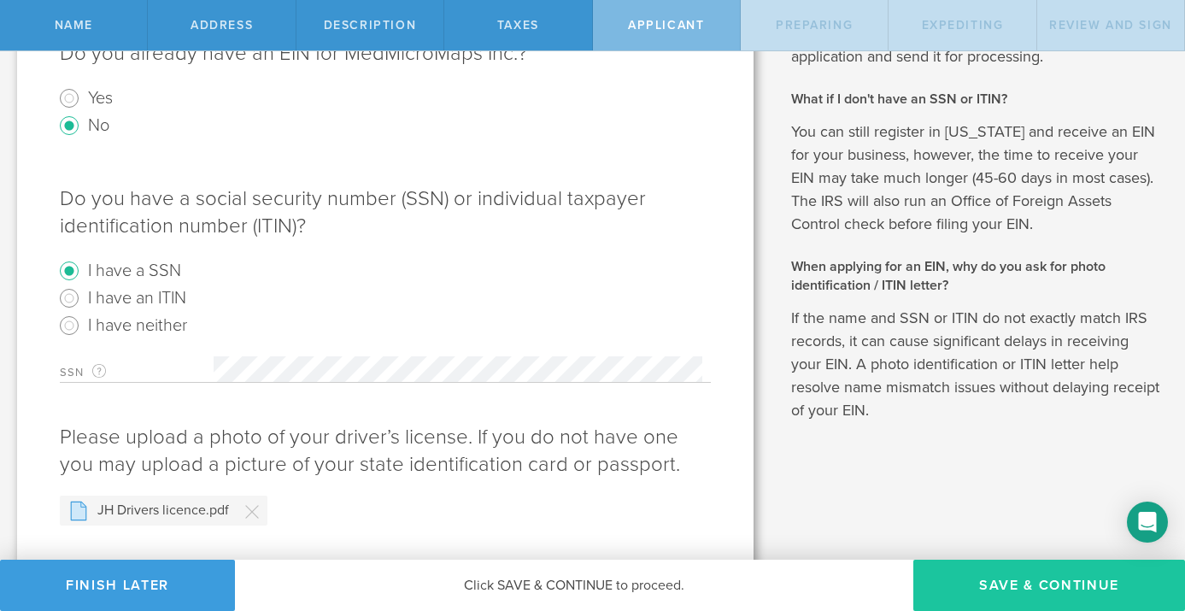
click at [1024, 588] on button "Save & Continue" at bounding box center [1049, 585] width 272 height 51
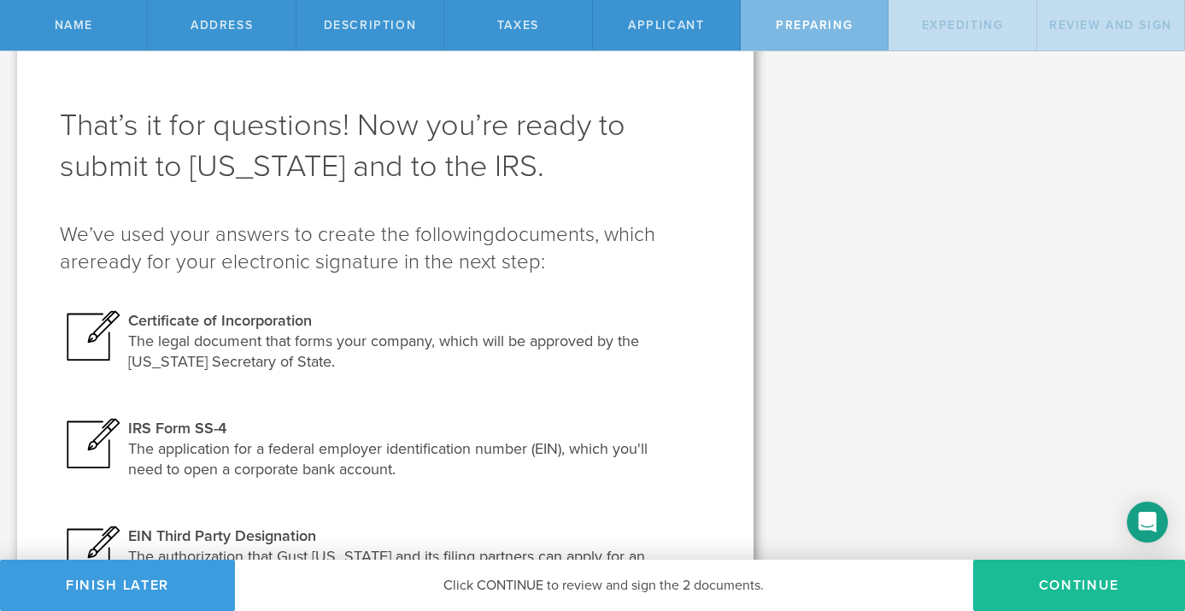
scroll to position [273, 0]
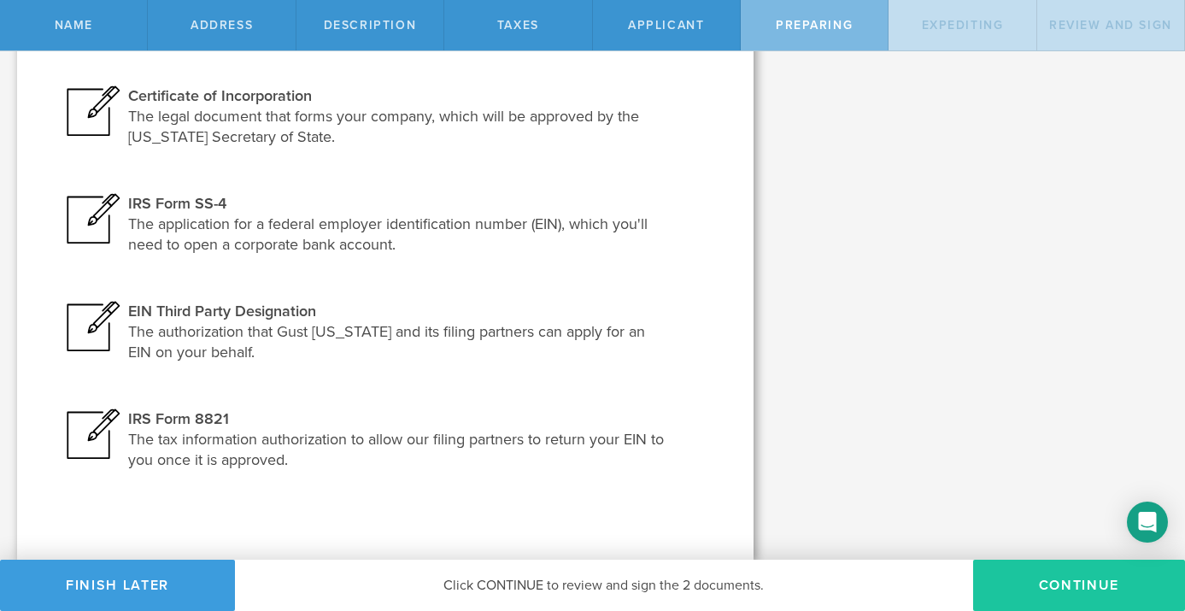
click at [1078, 597] on button "Continue" at bounding box center [1079, 585] width 212 height 51
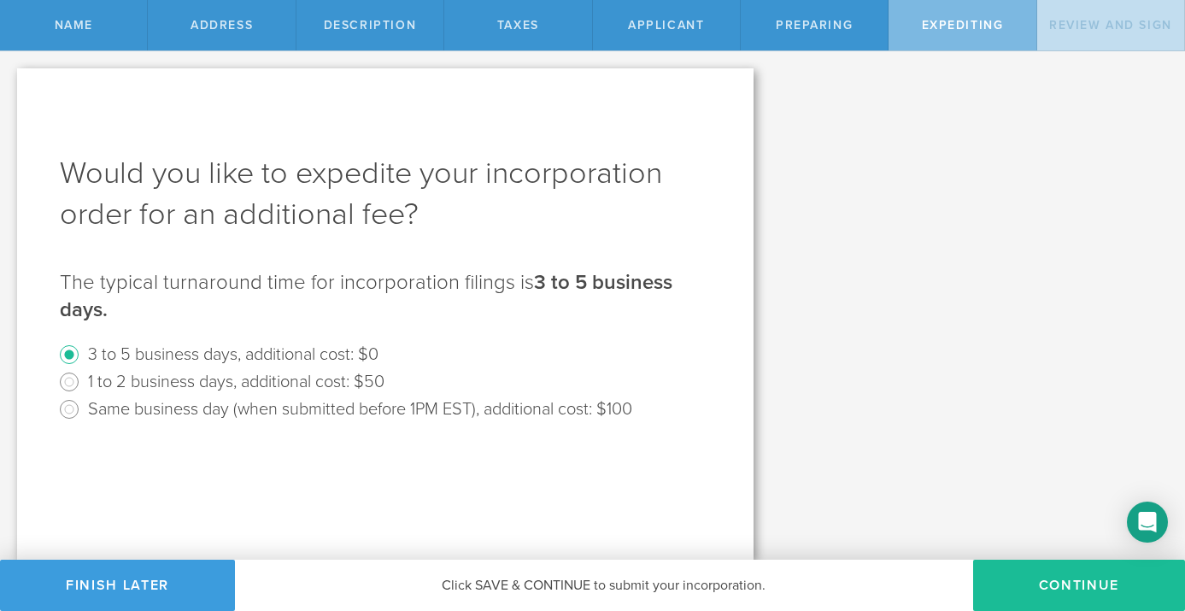
scroll to position [0, 0]
click at [1084, 590] on button "Continue" at bounding box center [1079, 585] width 212 height 51
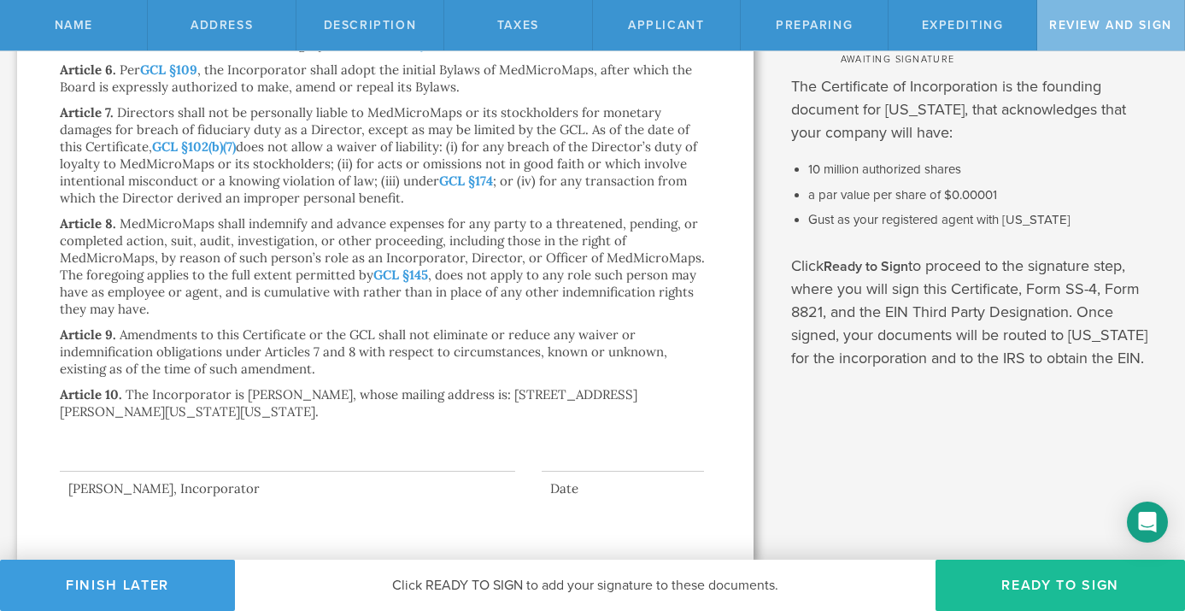
scroll to position [379, 0]
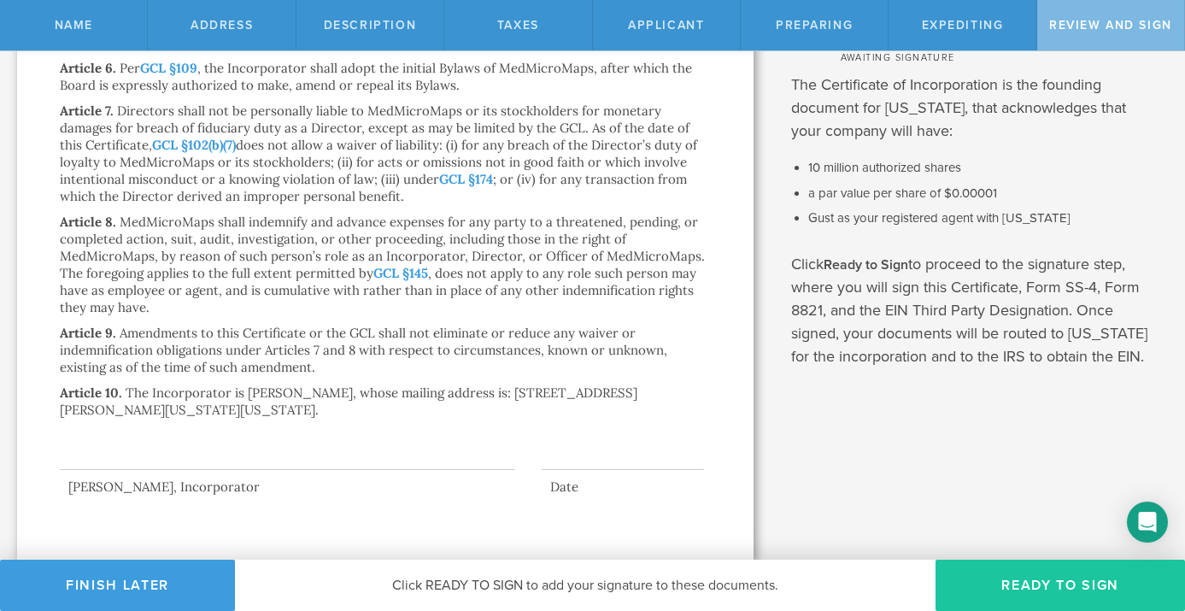
click at [1062, 584] on button "Ready to Sign" at bounding box center [1061, 585] width 250 height 51
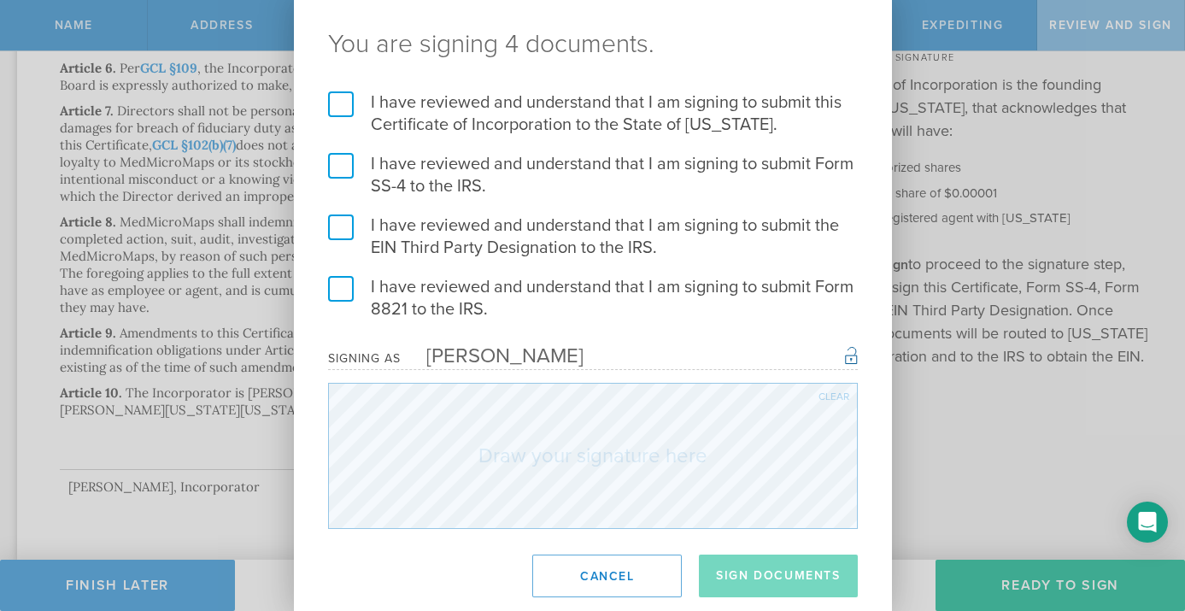
click at [344, 97] on label "I have reviewed and understand that I am signing to submit this Certificate of …" at bounding box center [593, 113] width 530 height 44
click at [0, 0] on input "I have reviewed and understand that I am signing to submit this Certificate of …" at bounding box center [0, 0] width 0 height 0
click at [337, 169] on label "I have reviewed and understand that I am signing to submit Form SS-4 to the IRS." at bounding box center [593, 175] width 530 height 44
click at [0, 0] on input "I have reviewed and understand that I am signing to submit Form SS-4 to the IRS." at bounding box center [0, 0] width 0 height 0
click at [338, 221] on label "I have reviewed and understand that I am signing to submit the EIN Third Party …" at bounding box center [593, 236] width 530 height 44
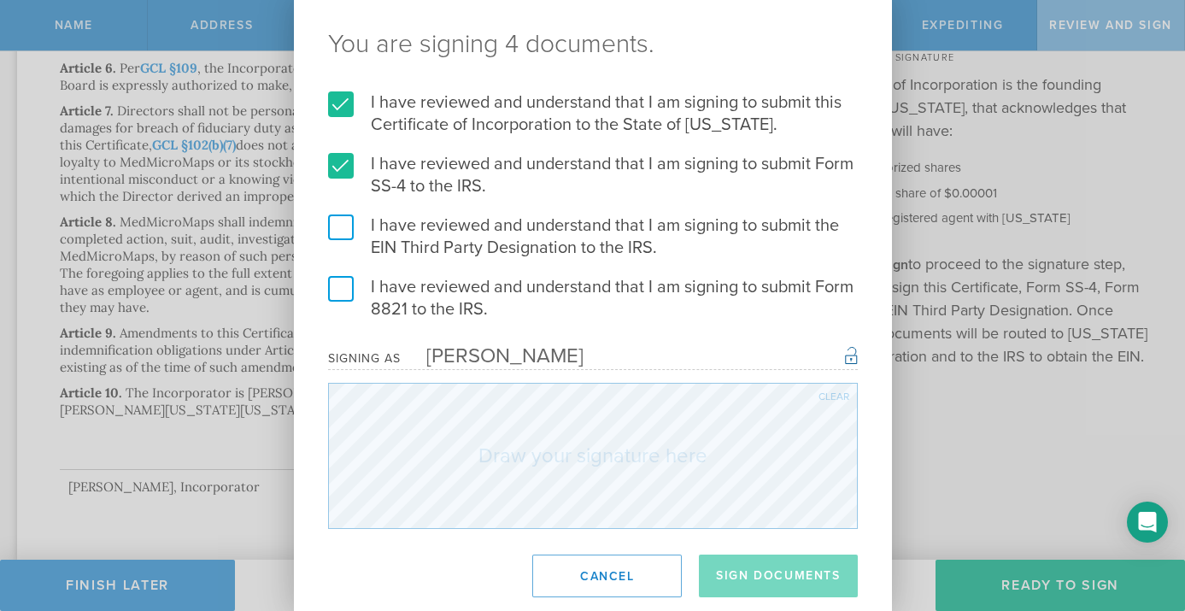
click at [0, 0] on input "I have reviewed and understand that I am signing to submit the EIN Third Party …" at bounding box center [0, 0] width 0 height 0
click at [347, 290] on label "I have reviewed and understand that I am signing to submit Form 8821 to the IRS." at bounding box center [593, 298] width 530 height 44
click at [0, 0] on input "I have reviewed and understand that I am signing to submit Form 8821 to the IRS." at bounding box center [0, 0] width 0 height 0
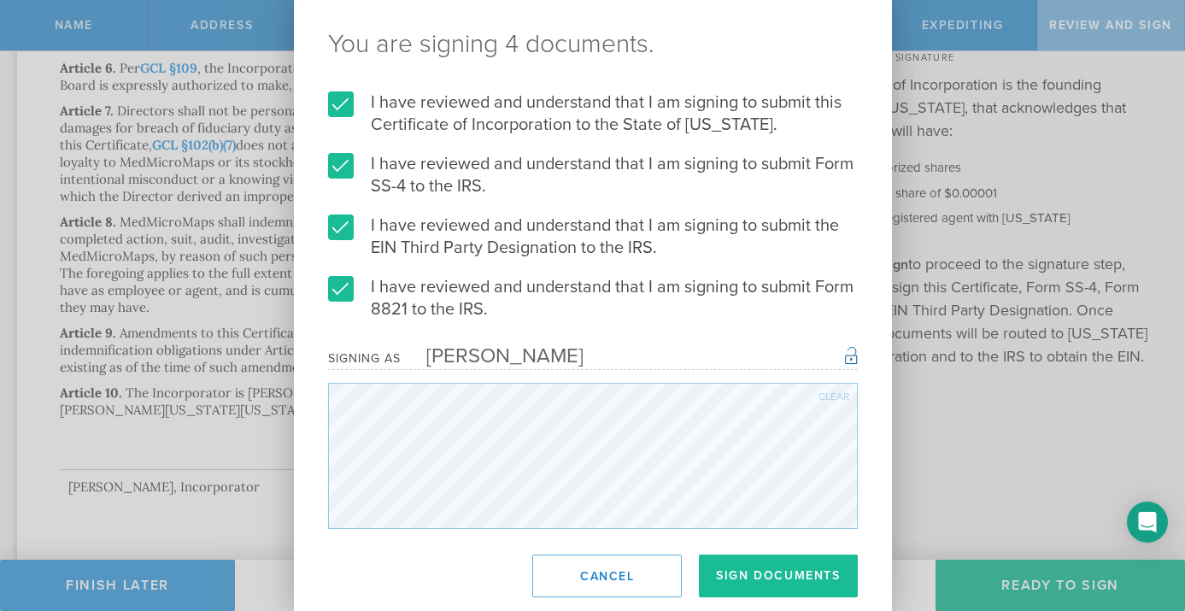
click at [931, 443] on div "You are signing 4 documents. I have reviewed and understand that I am signing t…" at bounding box center [592, 305] width 1185 height 611
click at [777, 576] on button "Sign Documents" at bounding box center [778, 576] width 158 height 43
